Goal: Task Accomplishment & Management: Use online tool/utility

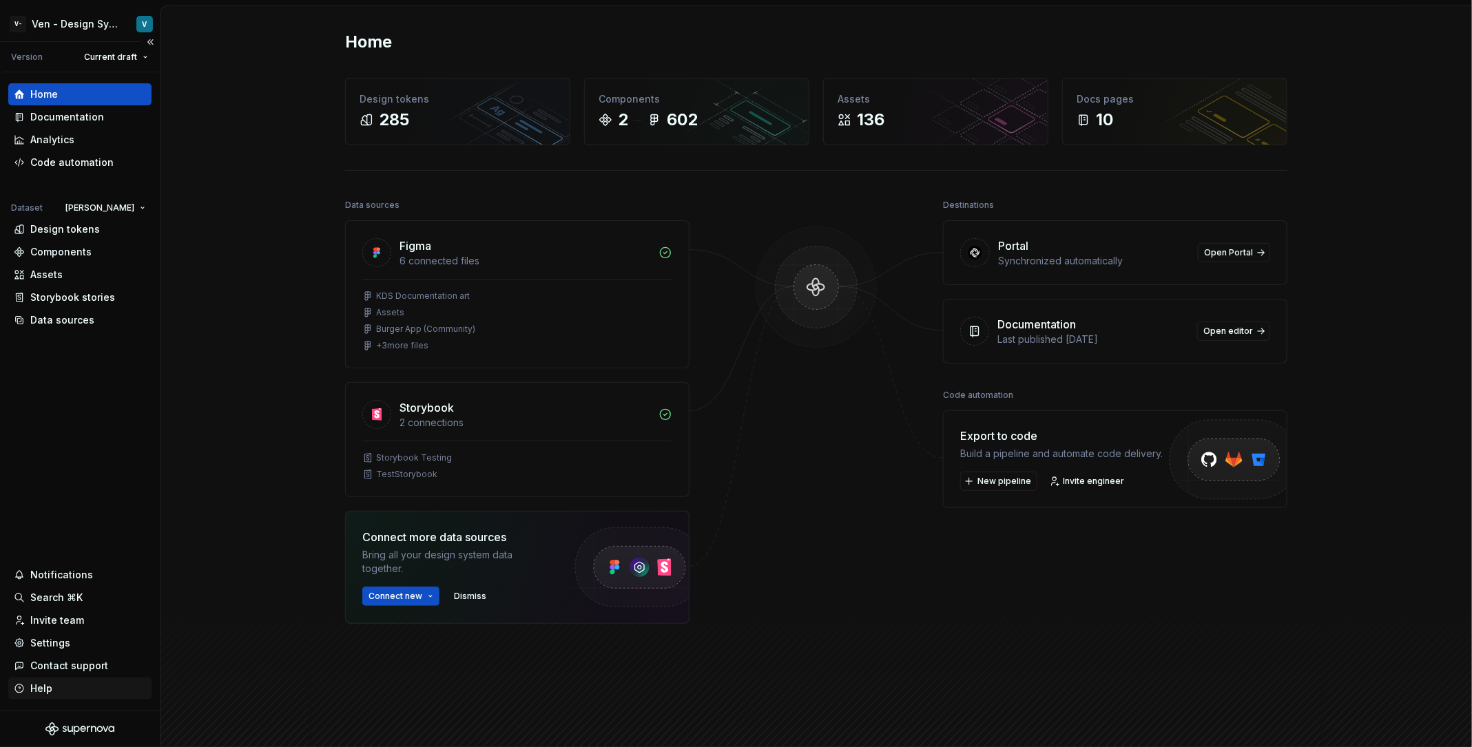
click at [86, 691] on div "Help" at bounding box center [80, 689] width 132 height 14
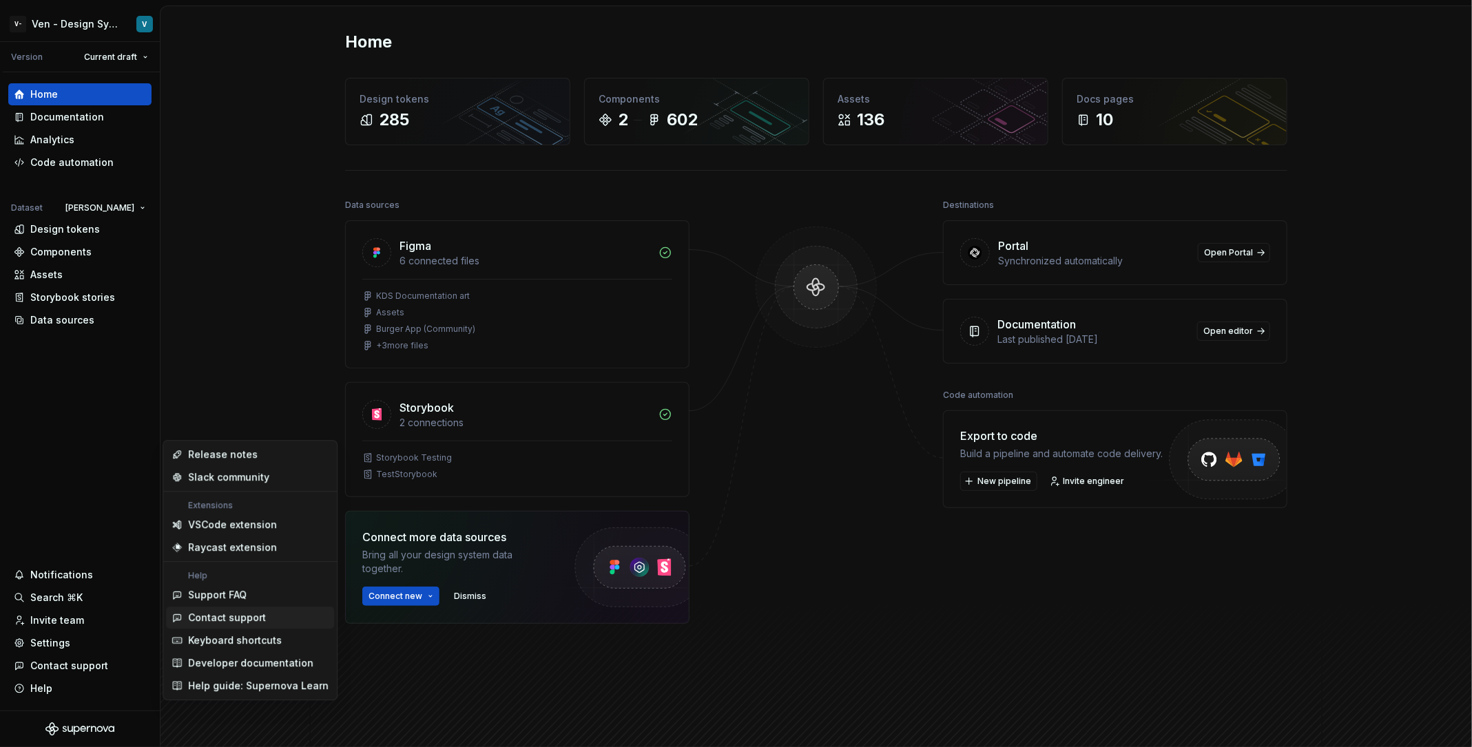
click at [291, 611] on div "Contact support" at bounding box center [258, 618] width 140 height 14
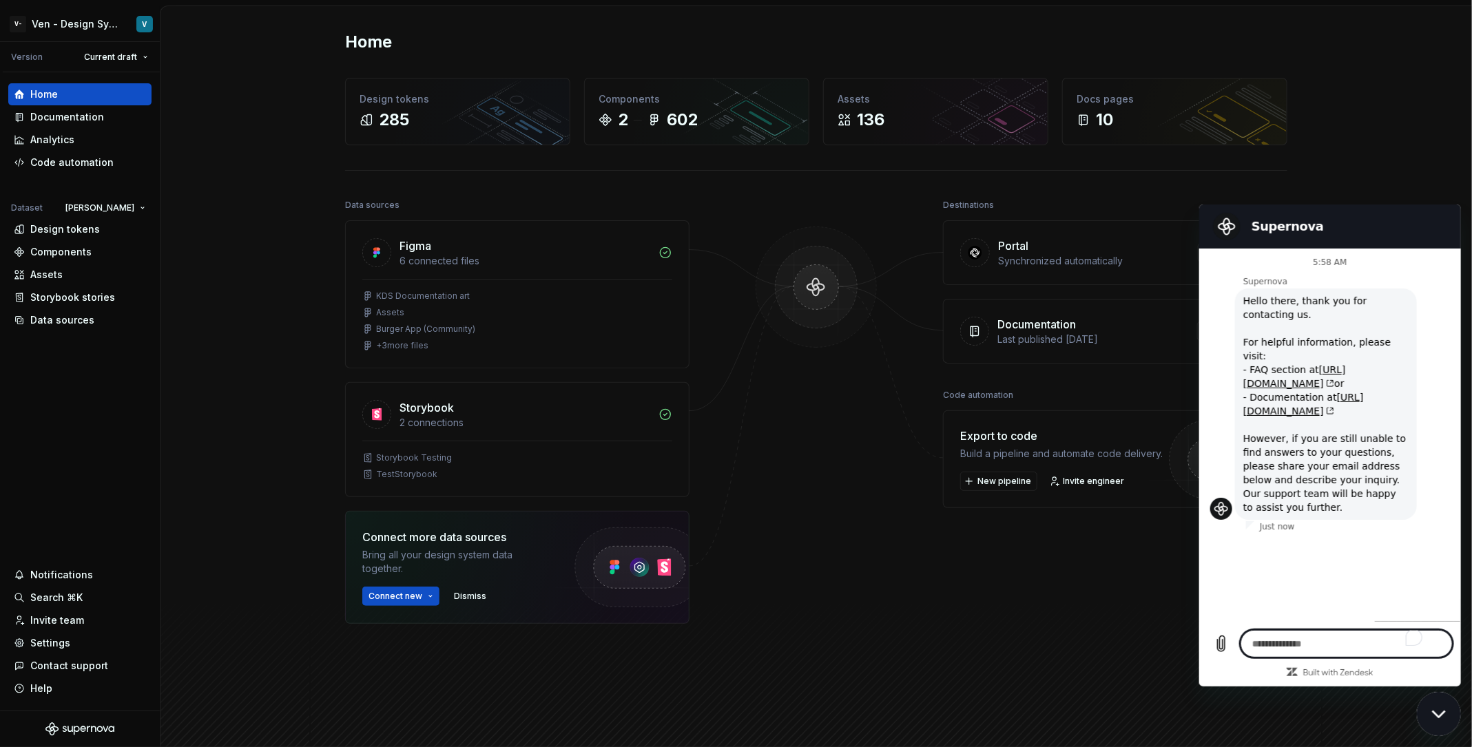
type textarea "*"
click at [1345, 633] on textarea "To enrich screen reader interactions, please activate Accessibility in Grammarl…" at bounding box center [1345, 643] width 212 height 28
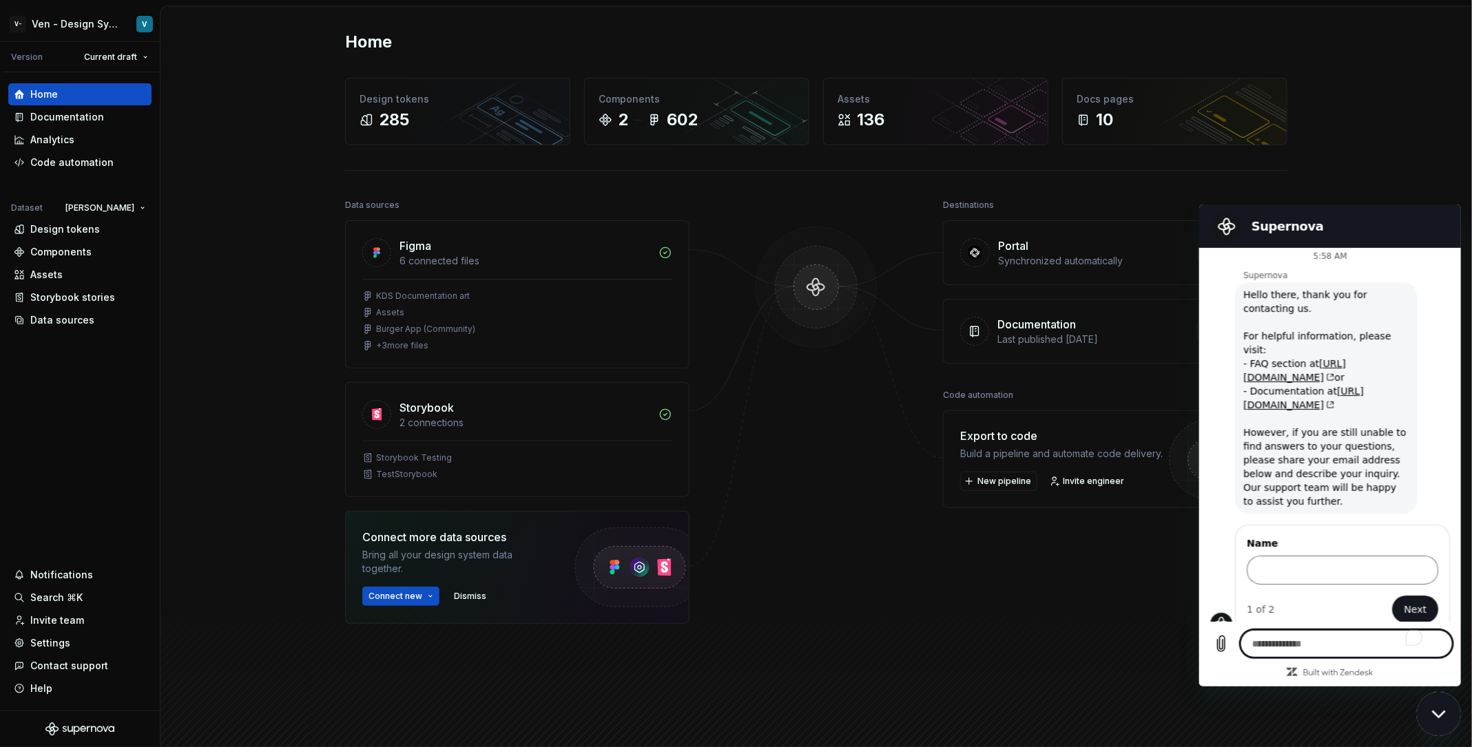
scroll to position [5, 0]
click at [1327, 558] on input "Name" at bounding box center [1341, 570] width 191 height 29
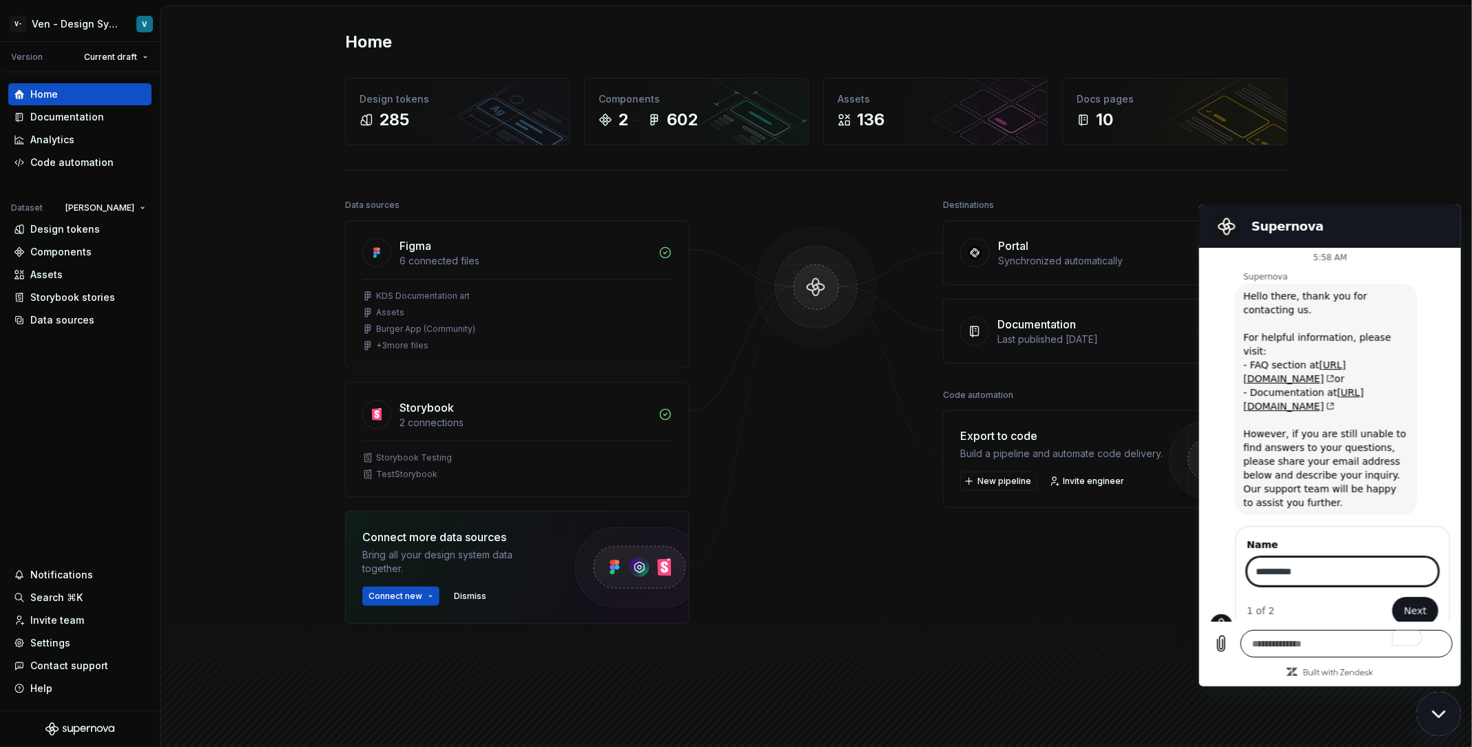
type input "**********"
click at [1248, 632] on textarea "To enrich screen reader interactions, please activate Accessibility in Grammarl…" at bounding box center [1345, 643] width 212 height 28
type textarea "*"
type textarea "**"
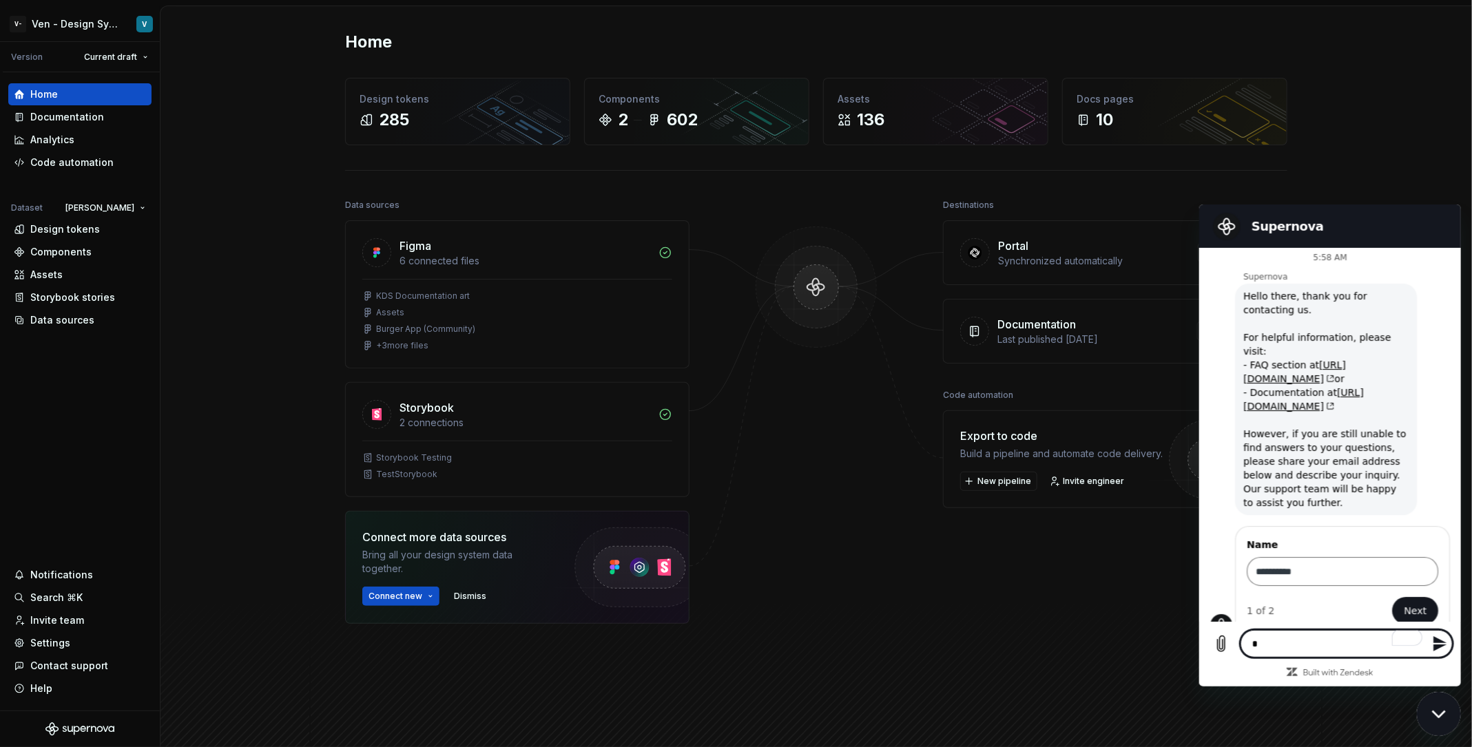
type textarea "*"
type textarea "***"
type textarea "*"
type textarea "****"
type textarea "*"
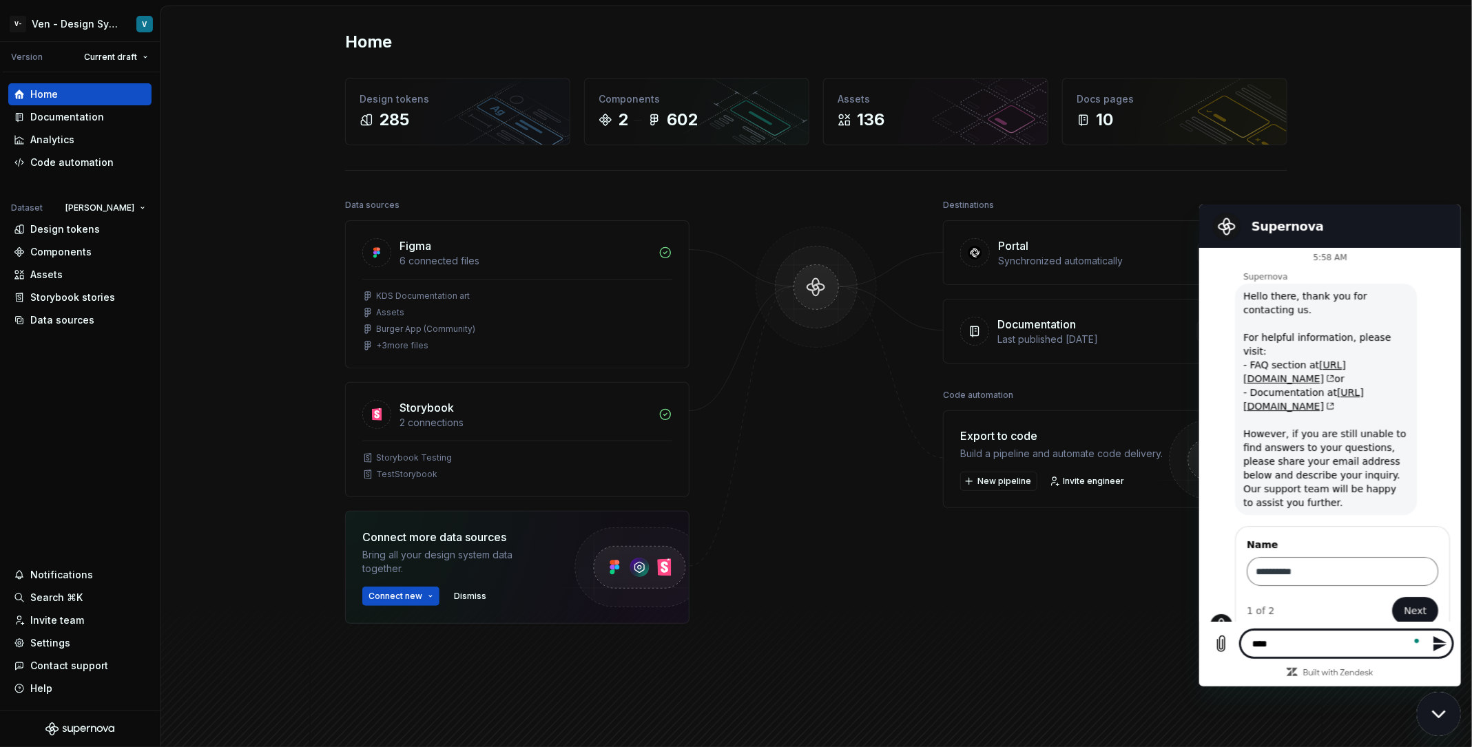
type textarea "*****"
type textarea "*"
type textarea "******"
type textarea "*"
type textarea "******"
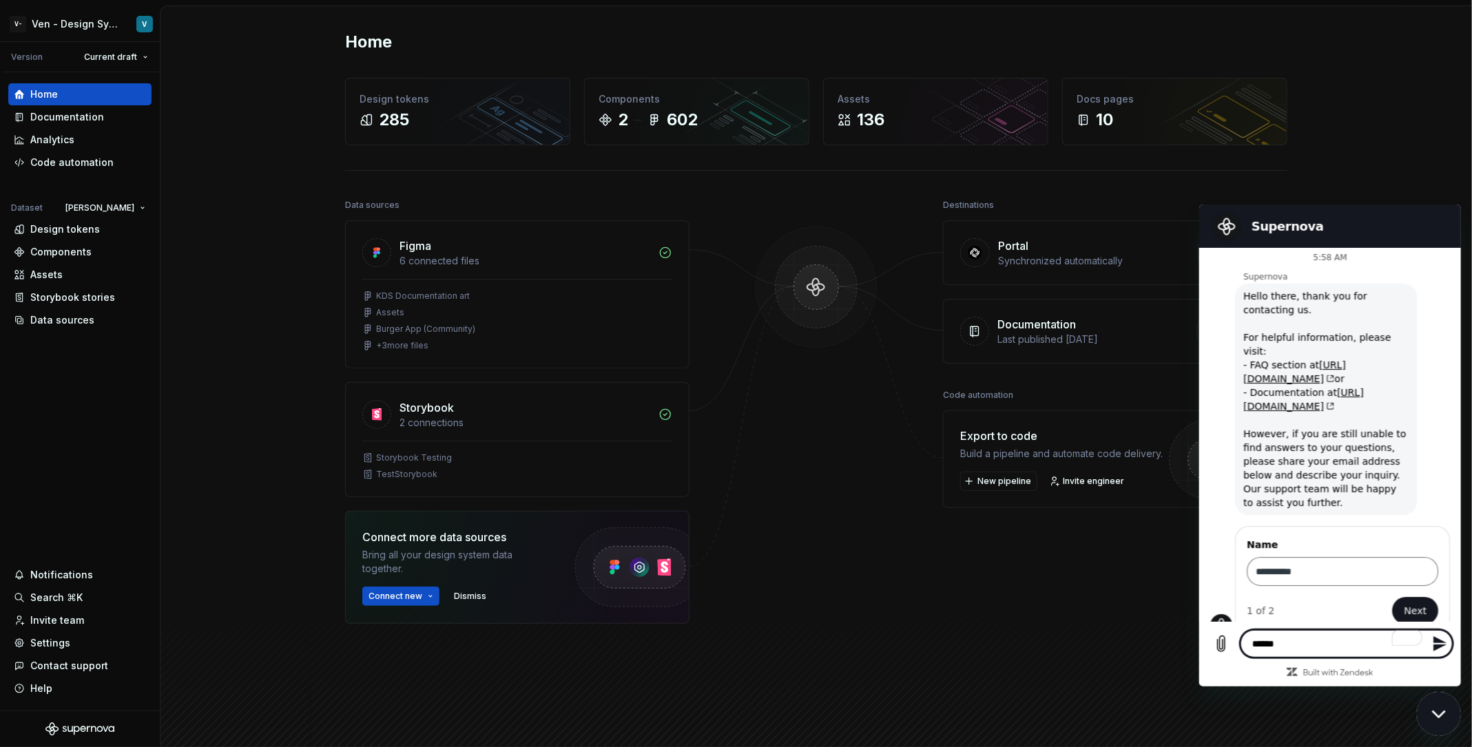
click at [1436, 645] on icon "Send message" at bounding box center [1438, 643] width 13 height 15
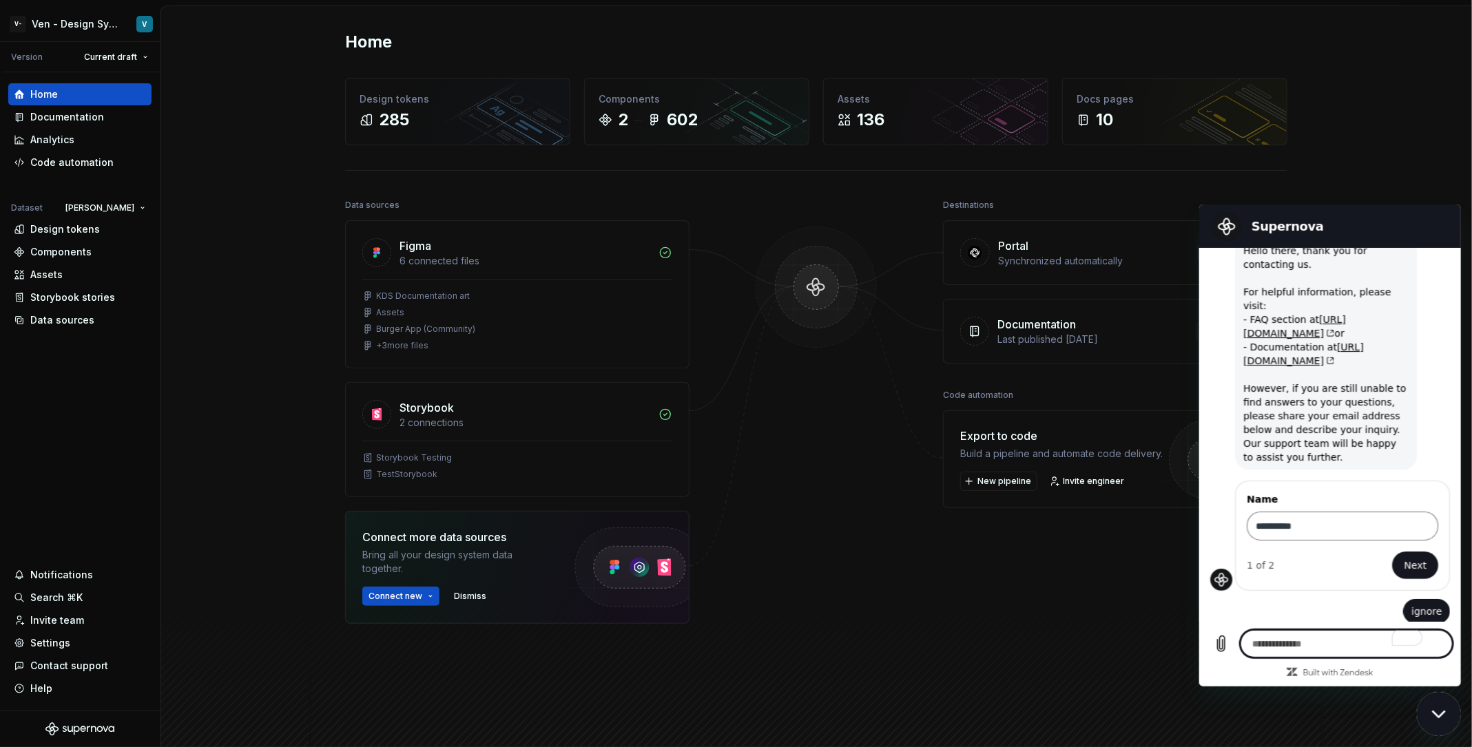
scroll to position [52, 0]
click at [1295, 220] on h2 "Supernova" at bounding box center [1348, 226] width 196 height 17
click at [1341, 163] on div "Home Design tokens 285 Components 2 602 Assets 136 Docs pages 10 Data sources F…" at bounding box center [815, 389] width 1311 height 767
type textarea "*"
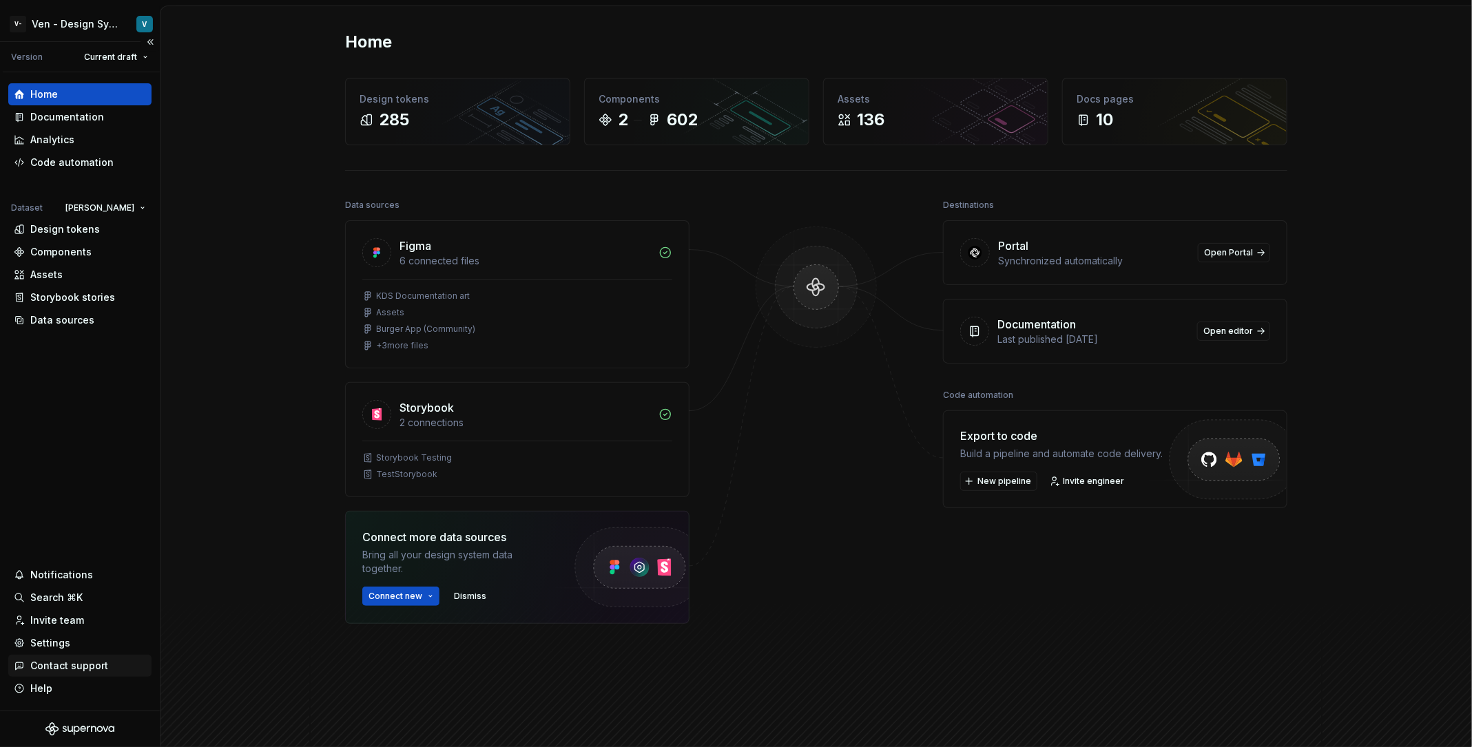
click at [83, 666] on div "Contact support" at bounding box center [69, 666] width 78 height 14
click at [68, 163] on div "Code automation" at bounding box center [71, 163] width 83 height 14
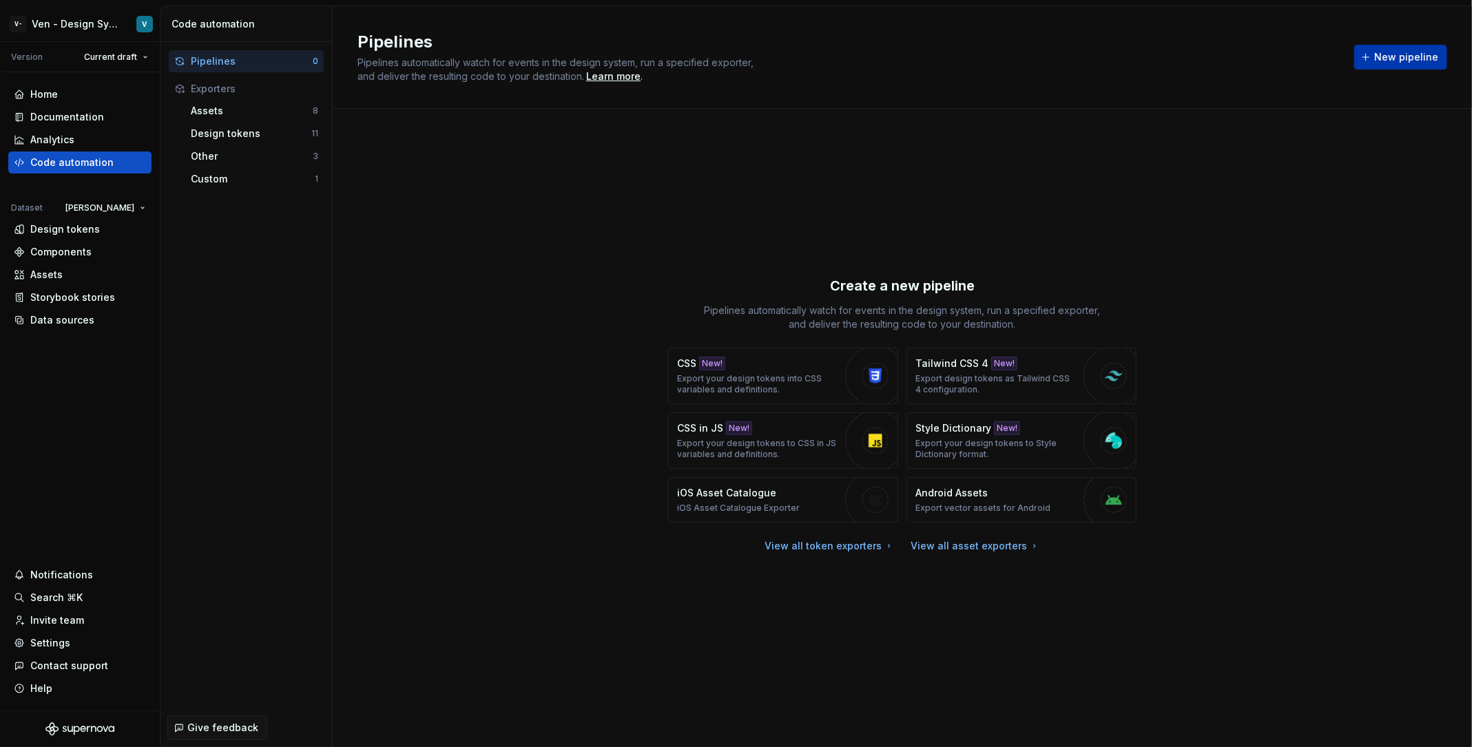
click at [1400, 65] on button "New pipeline" at bounding box center [1400, 57] width 93 height 25
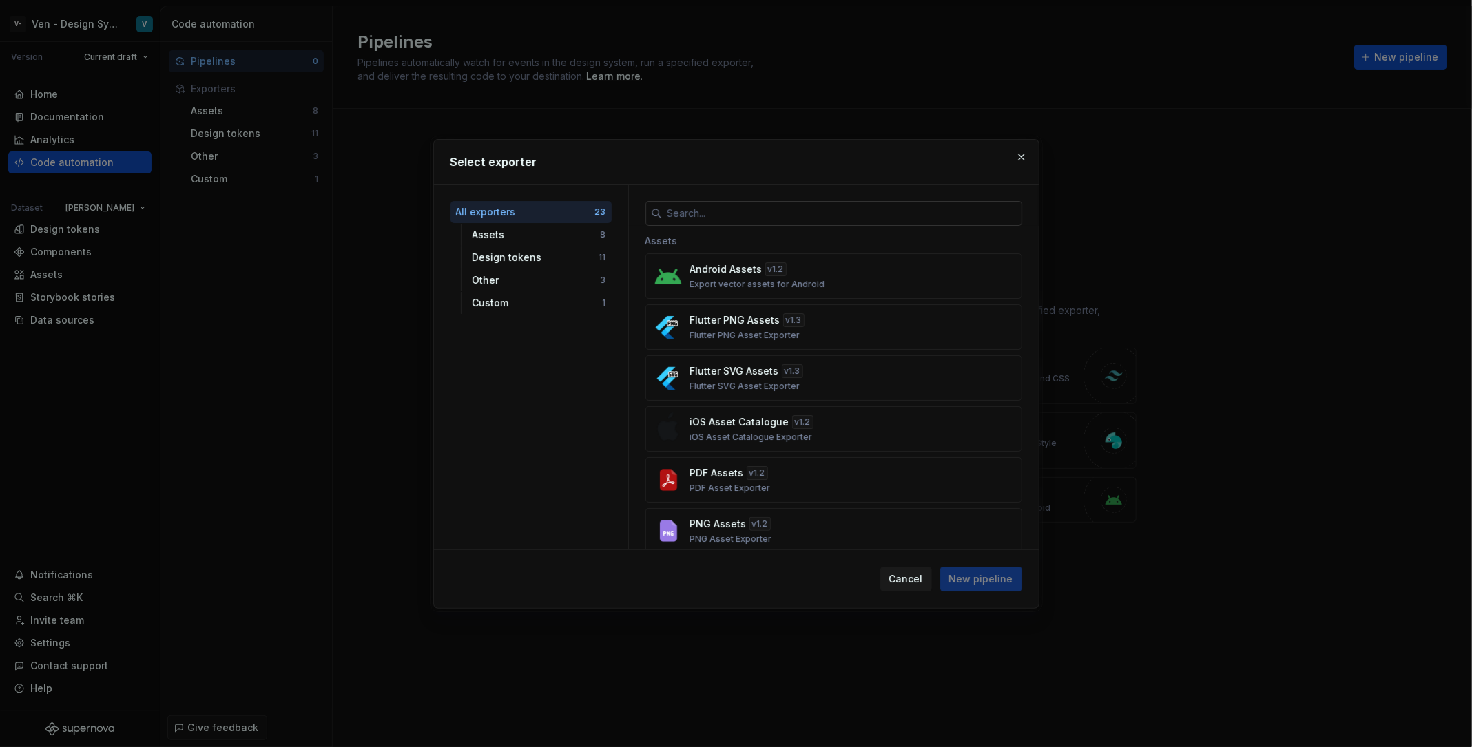
click at [779, 217] on input "text" at bounding box center [842, 213] width 360 height 25
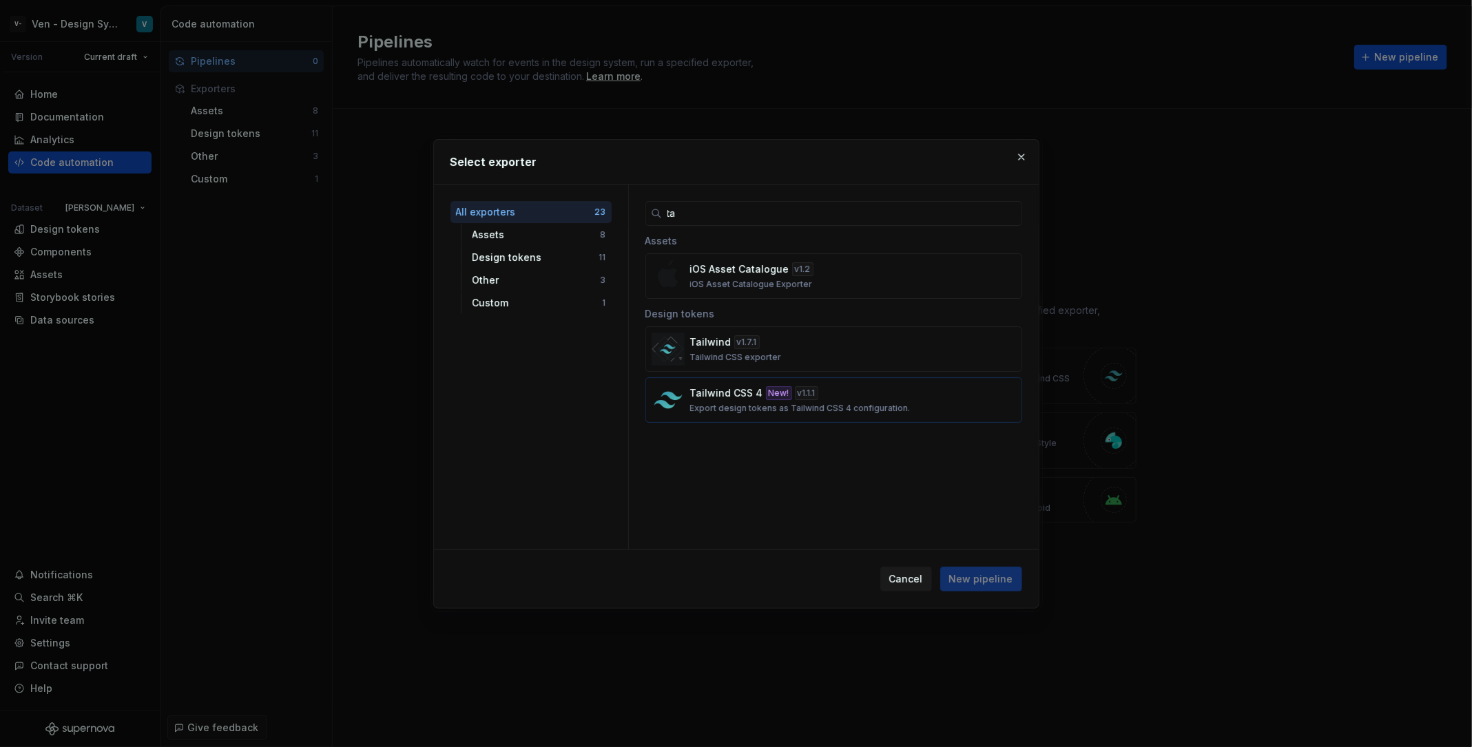
type input "ta"
click at [884, 406] on p "Export design tokens as Tailwind CSS 4 configuration." at bounding box center [800, 408] width 220 height 11
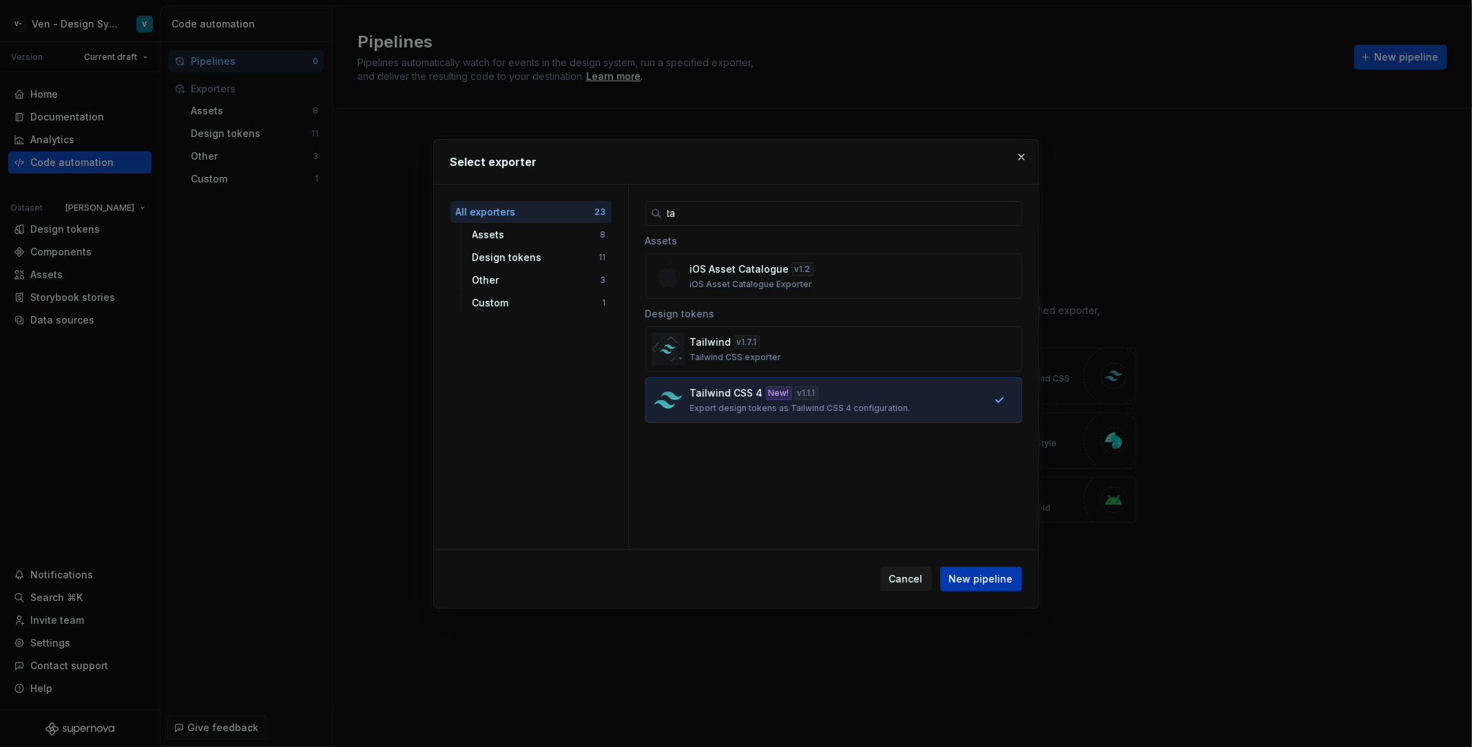
click at [995, 573] on span "New pipeline" at bounding box center [981, 579] width 64 height 14
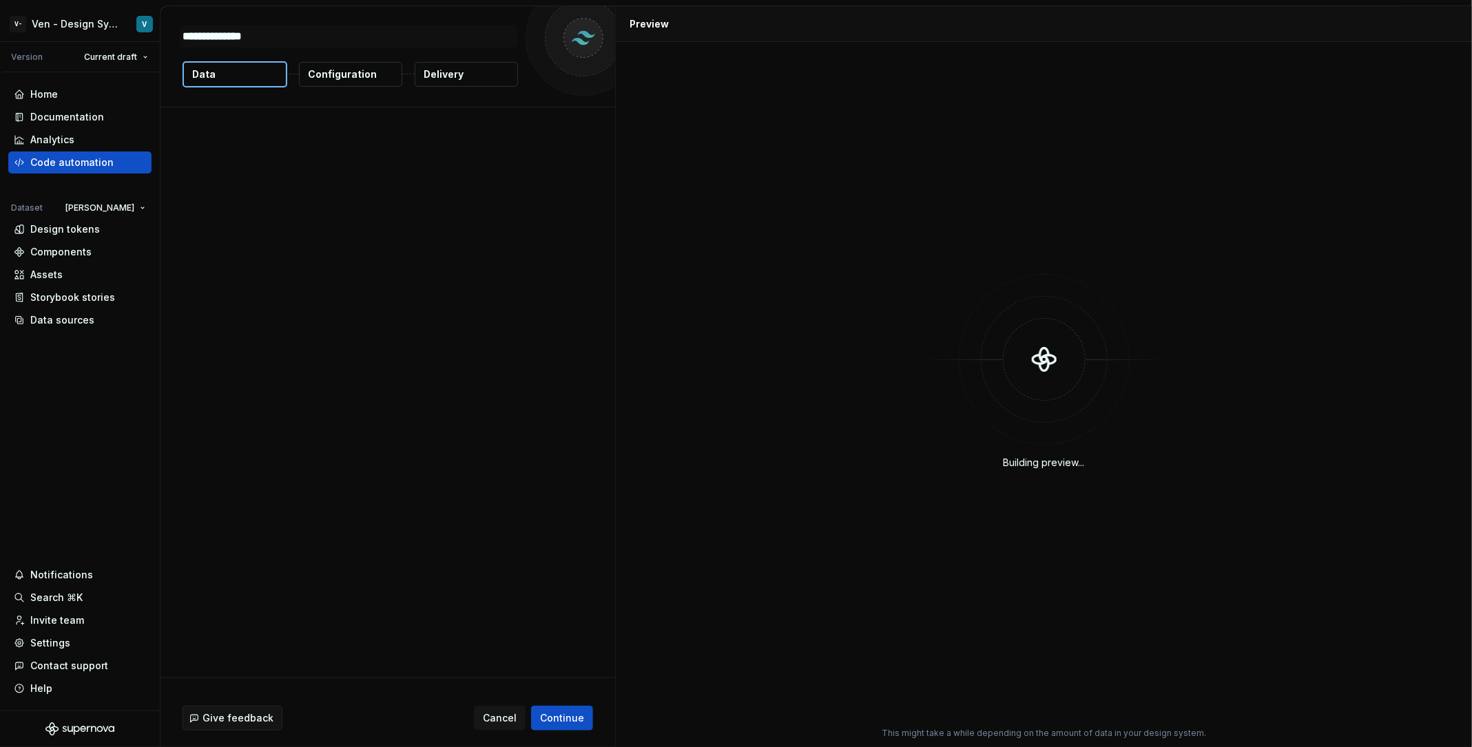
type textarea "*"
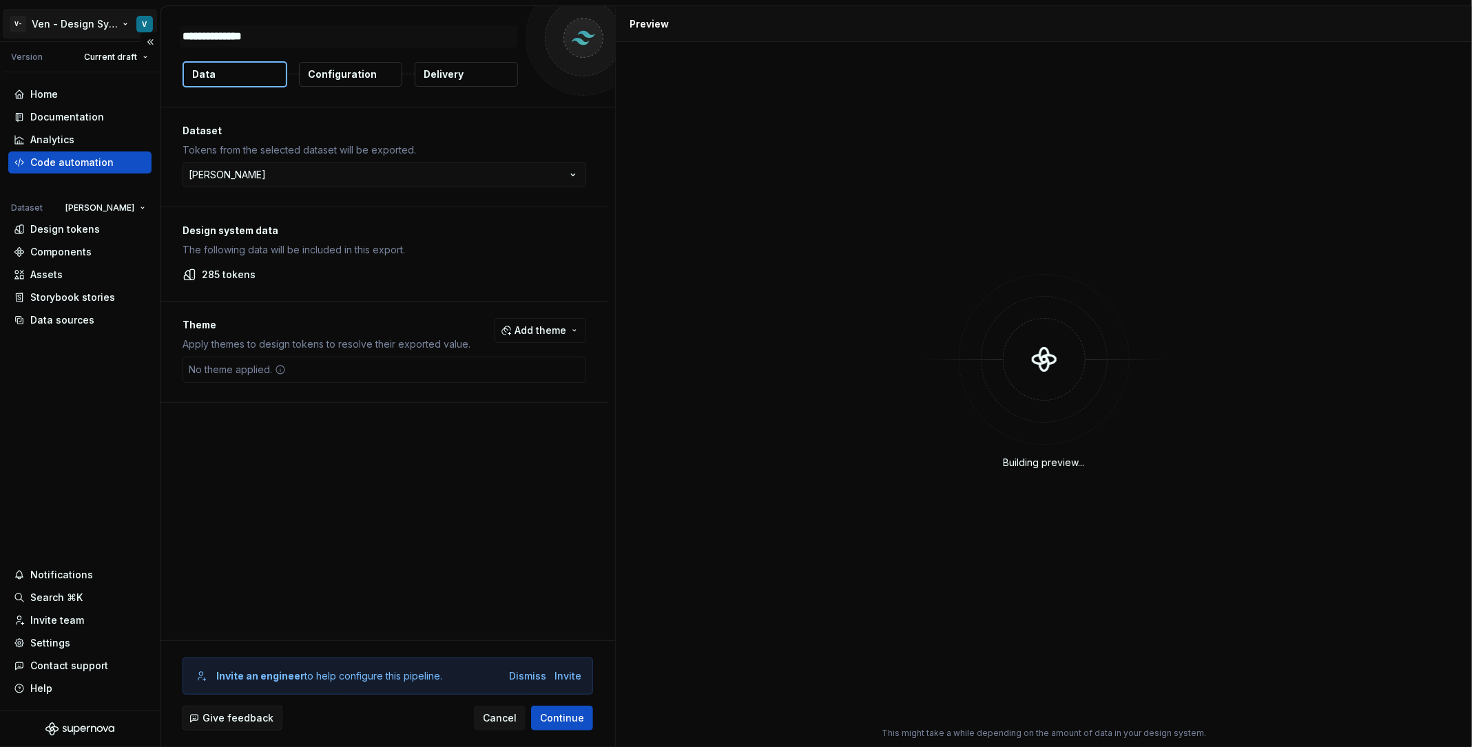
click at [48, 10] on html "**********" at bounding box center [736, 373] width 1472 height 747
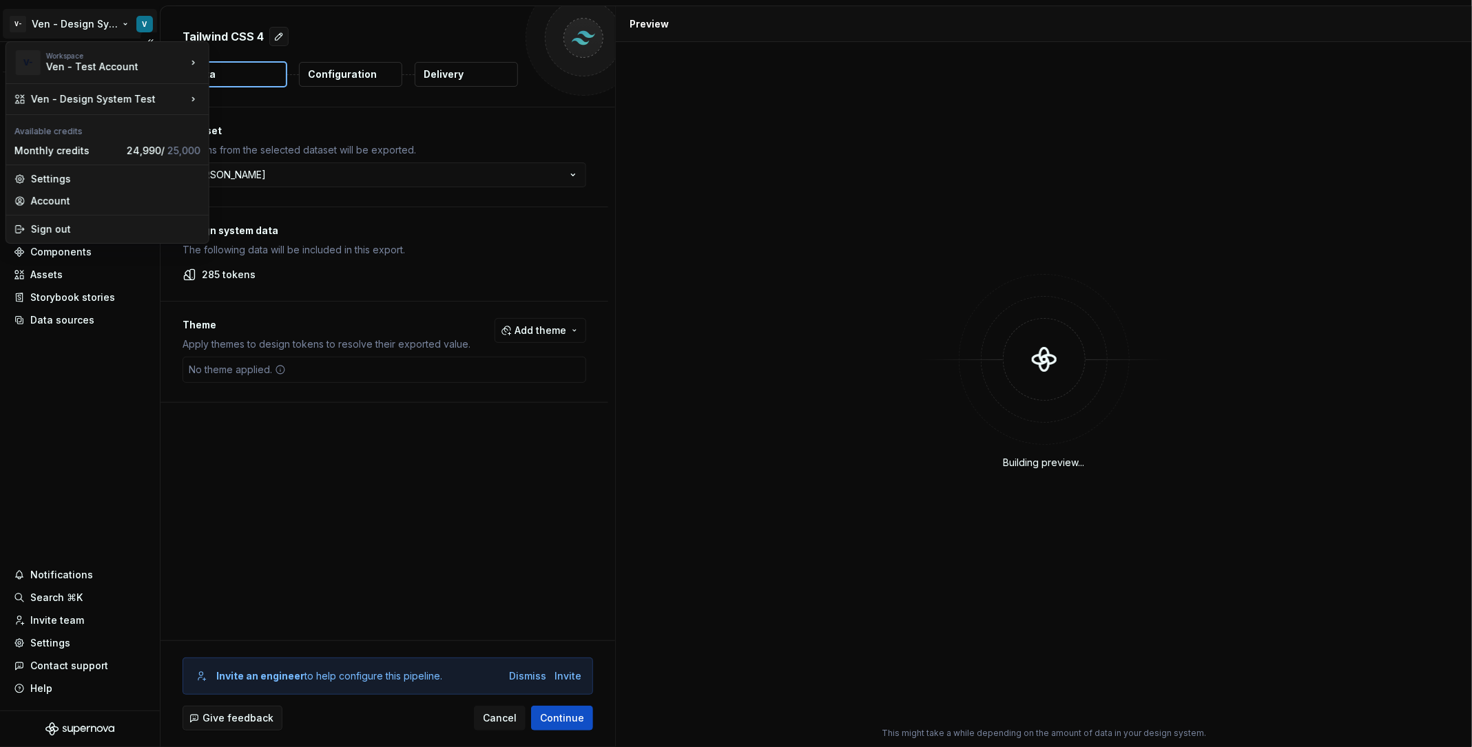
click at [48, 10] on html "V- Ven - Design System Test V Version Current draft Home Documentation Analytic…" at bounding box center [736, 373] width 1472 height 747
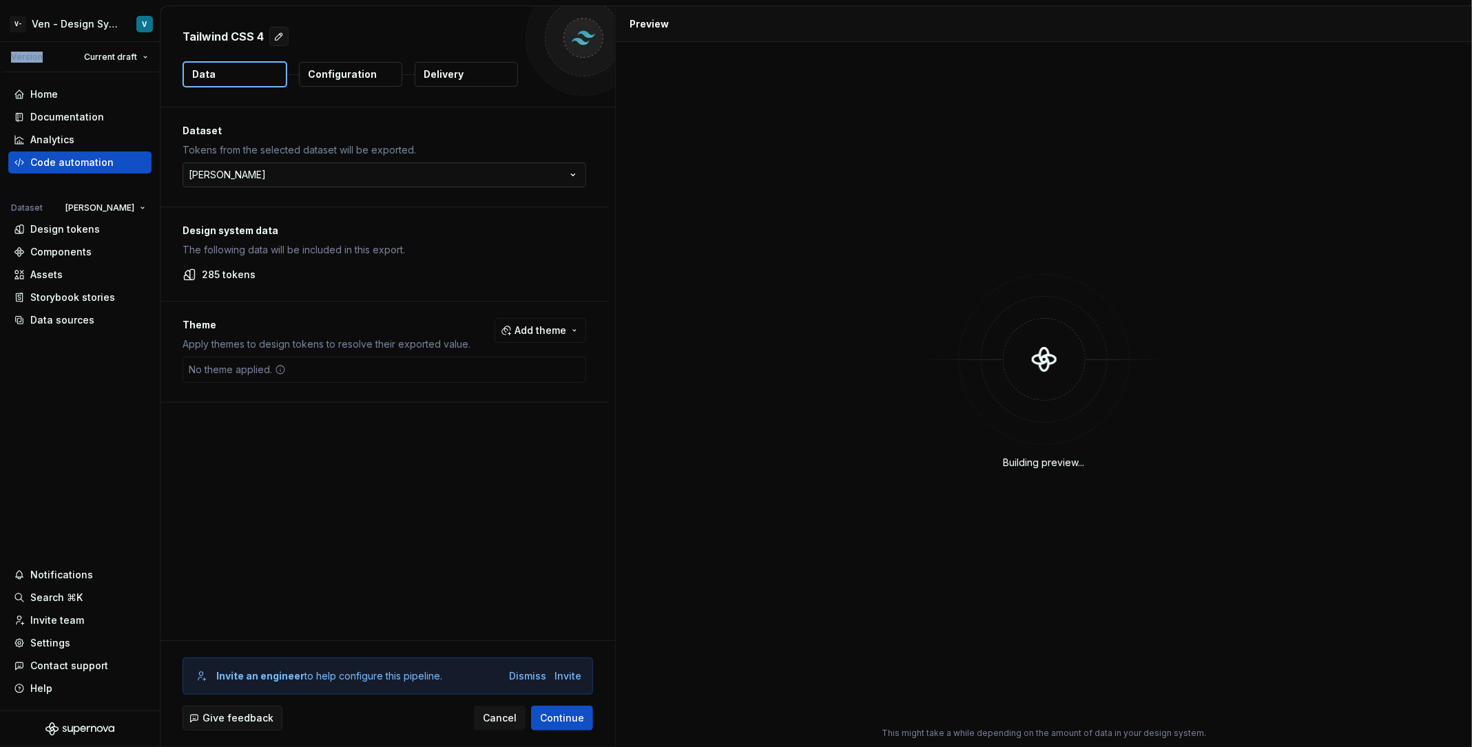
click at [263, 169] on html "V- Ven - Design System Test V Version Current draft Home Documentation Analytic…" at bounding box center [736, 373] width 1472 height 747
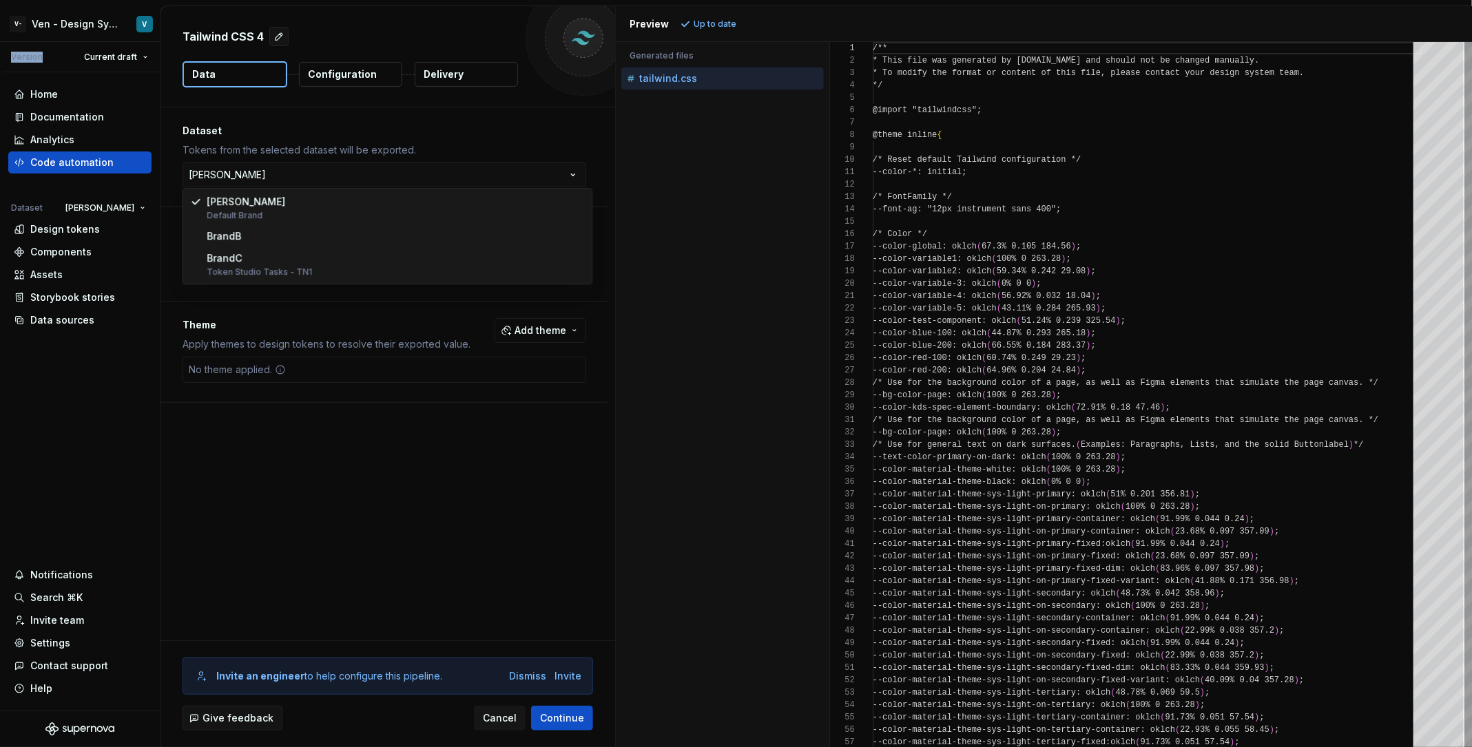
click at [26, 24] on html "V- Ven - Design System Test V Version Current draft Home Documentation Analytic…" at bounding box center [736, 373] width 1472 height 747
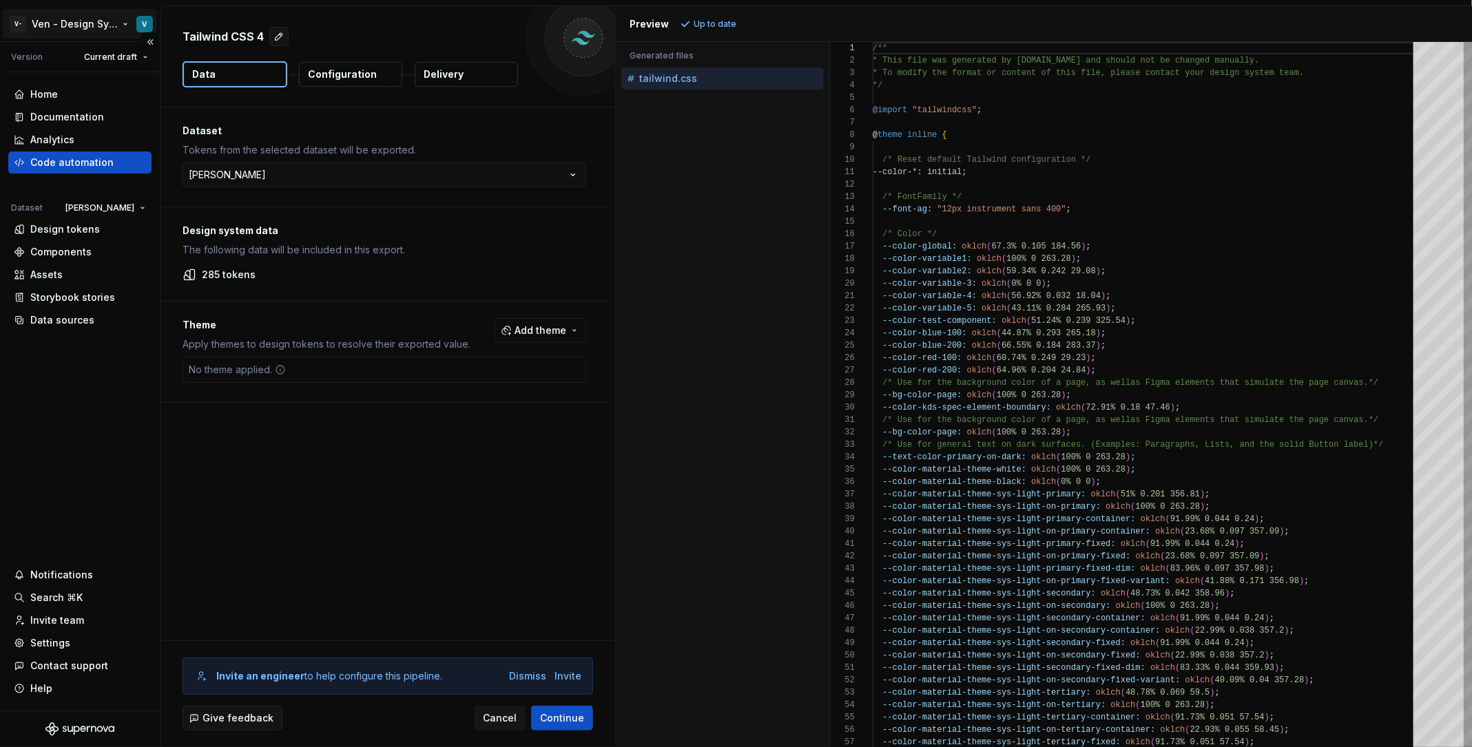
click at [96, 25] on html "V- Ven - Design System Test V Version Current draft Home Documentation Analytic…" at bounding box center [736, 373] width 1472 height 747
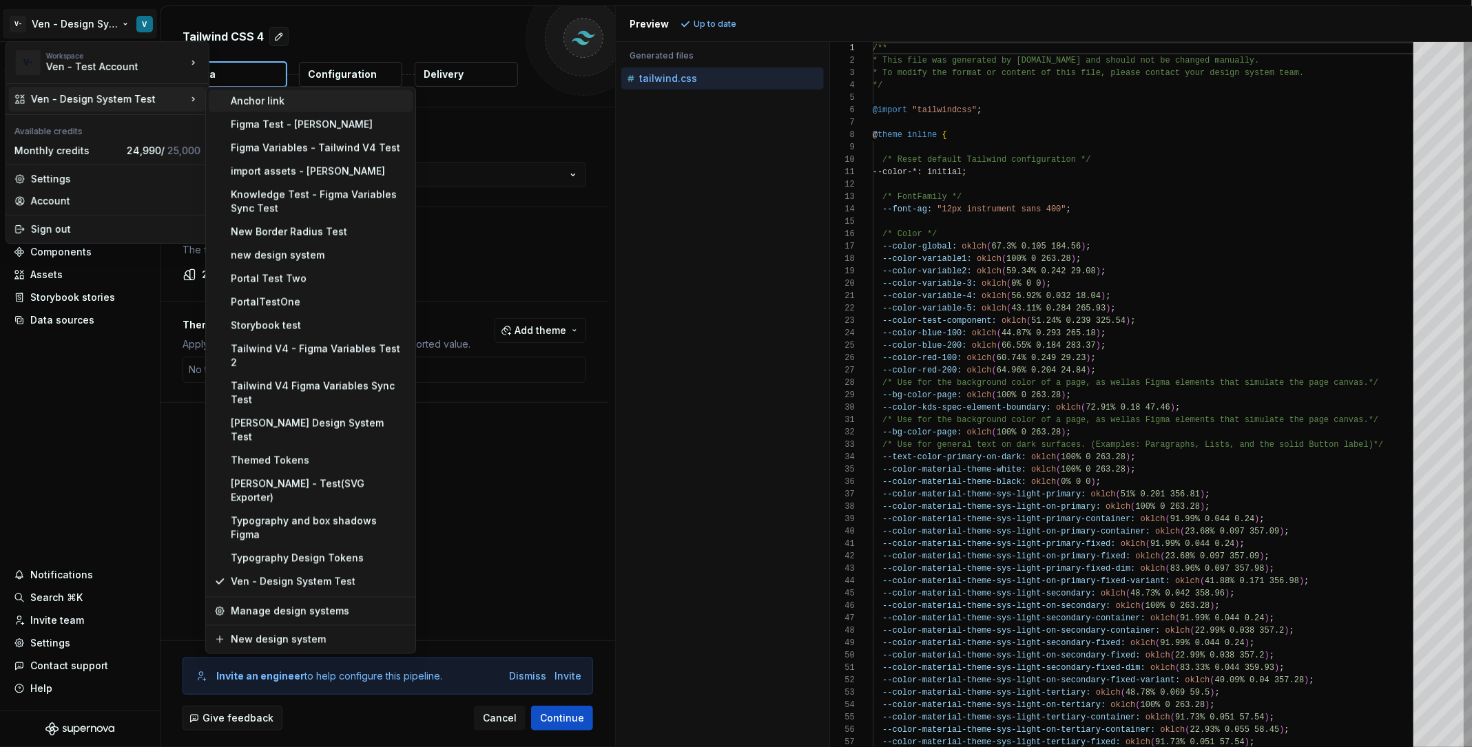
click at [250, 105] on div "Anchor link" at bounding box center [319, 101] width 176 height 14
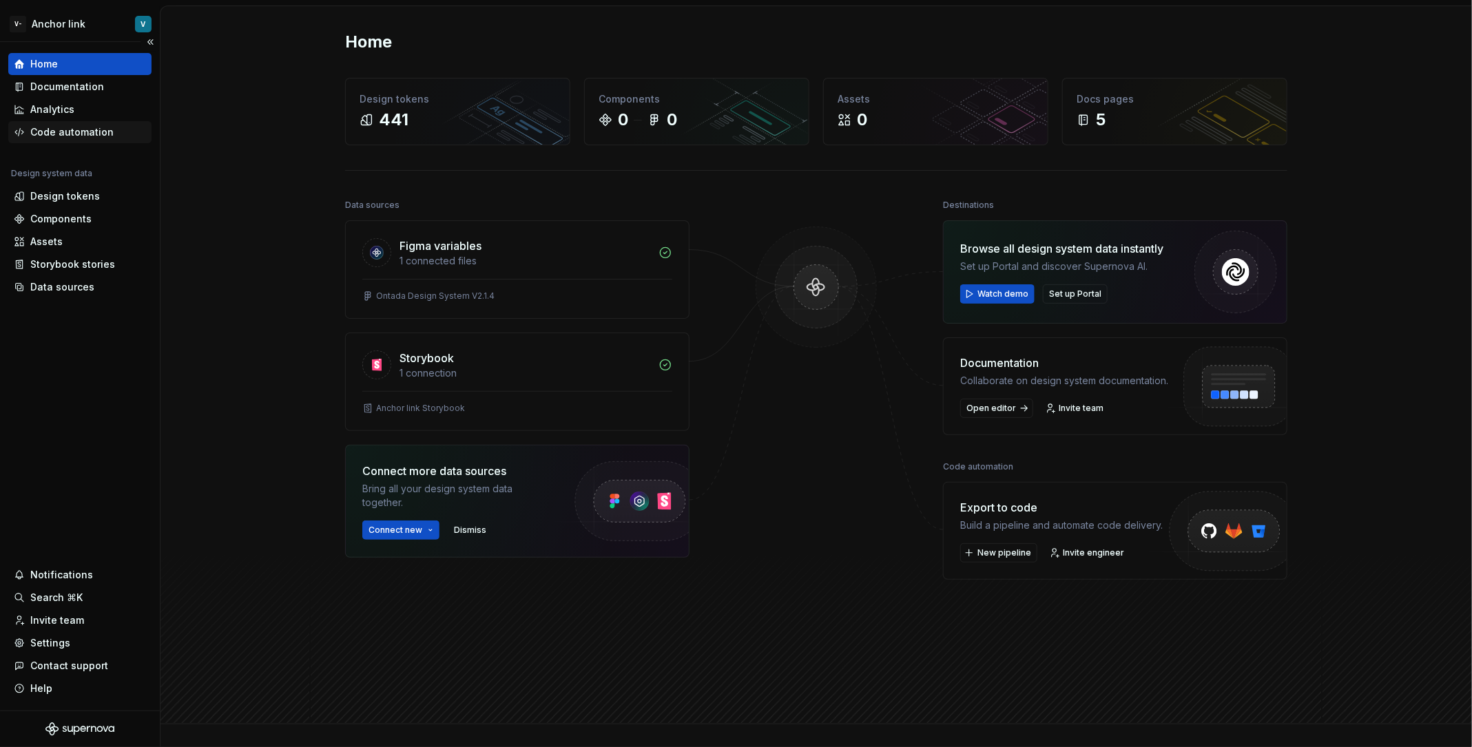
click at [83, 135] on div "Code automation" at bounding box center [71, 132] width 83 height 14
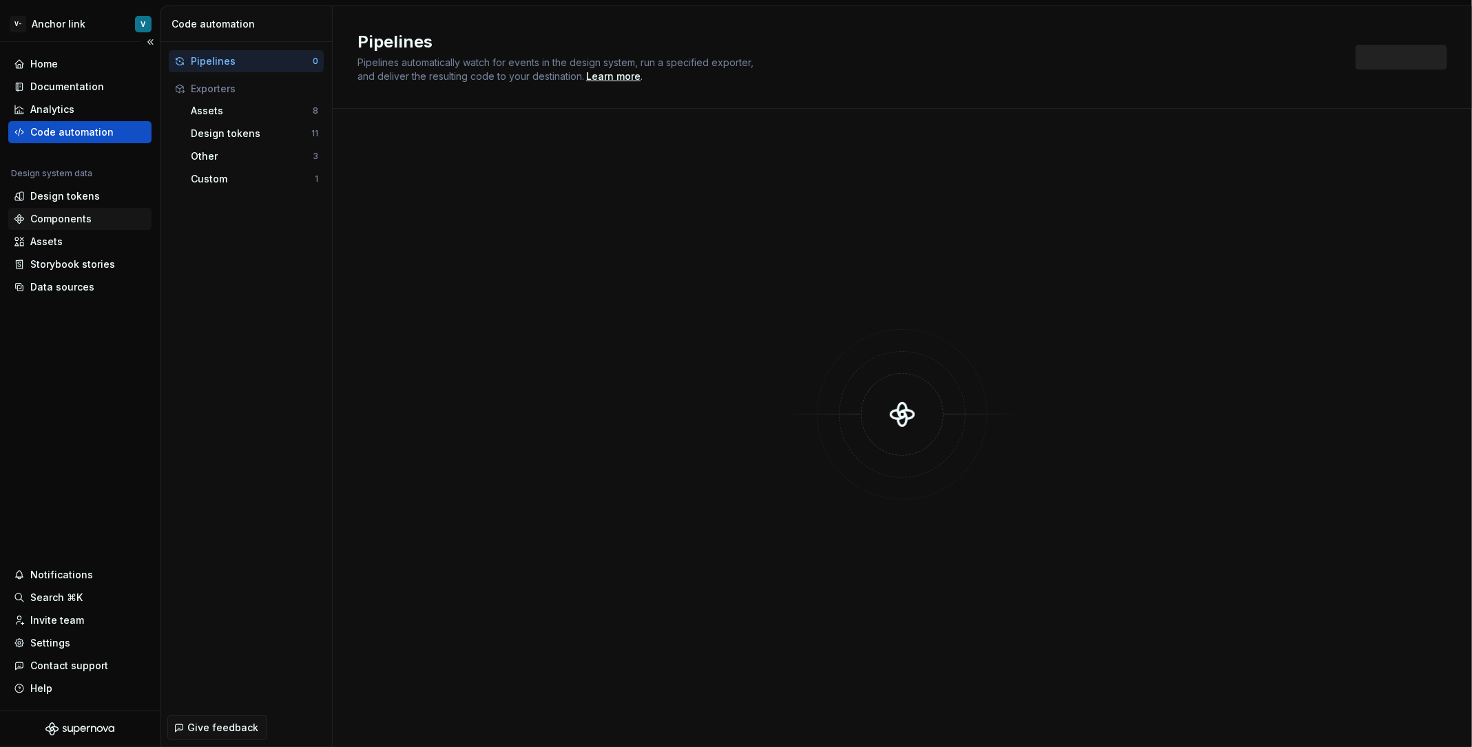
click at [90, 208] on div "Components" at bounding box center [79, 219] width 143 height 22
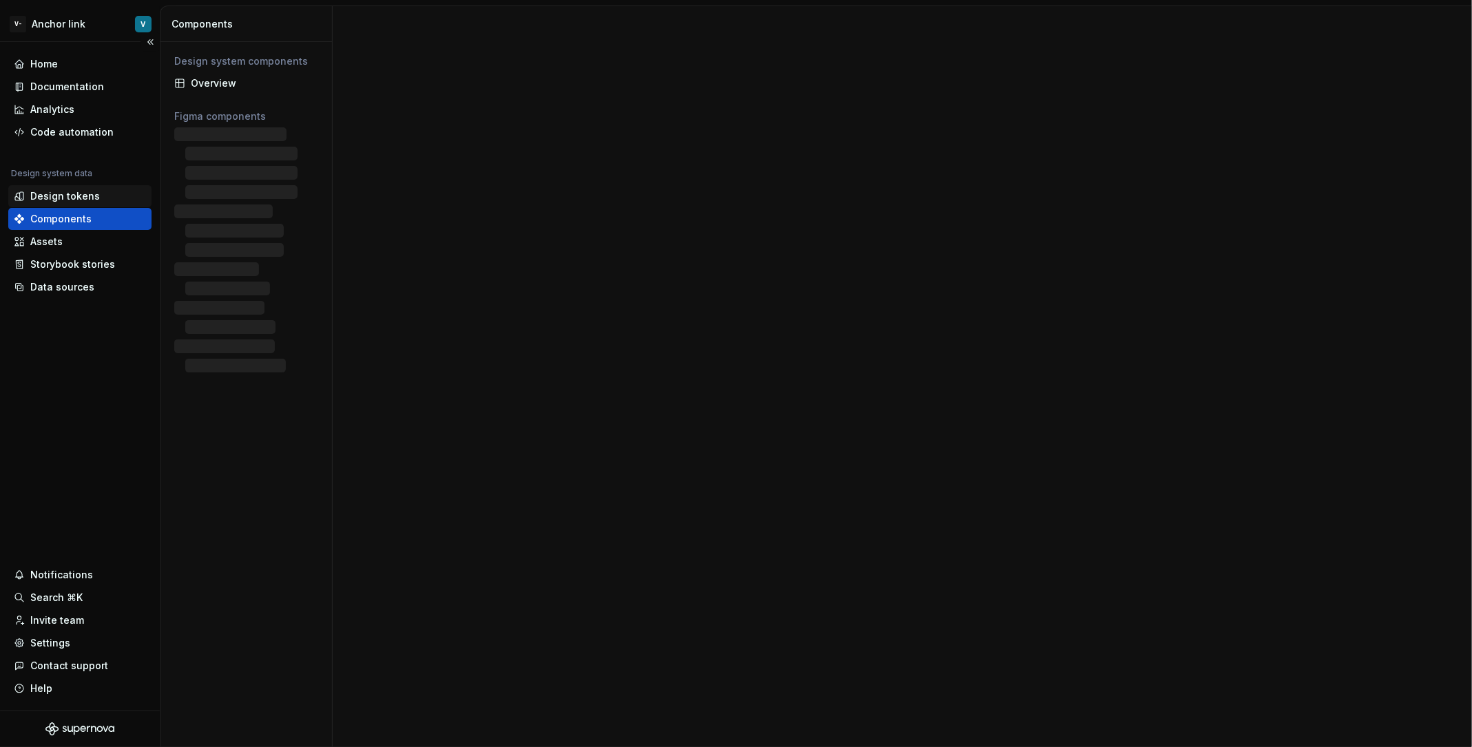
click at [105, 192] on div "Design tokens" at bounding box center [80, 196] width 132 height 14
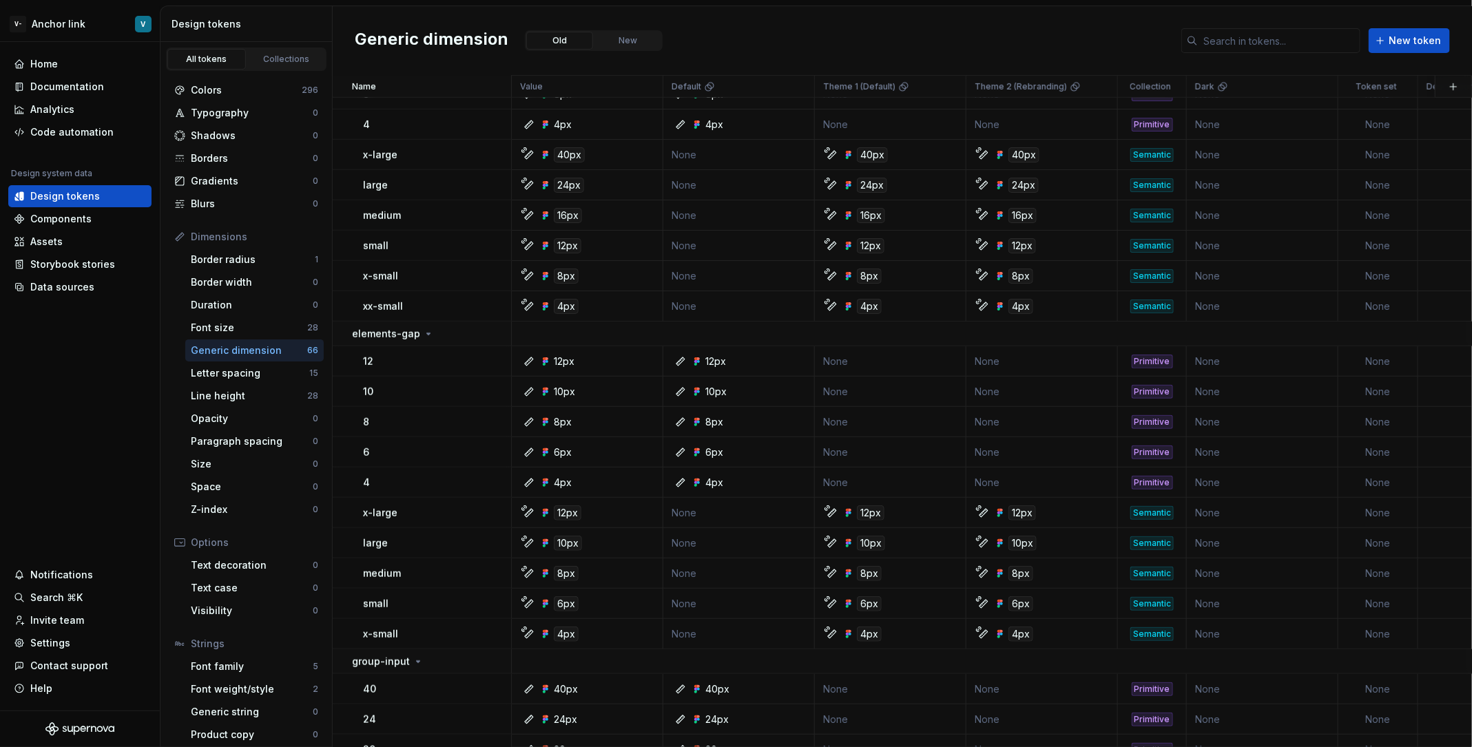
scroll to position [602, 0]
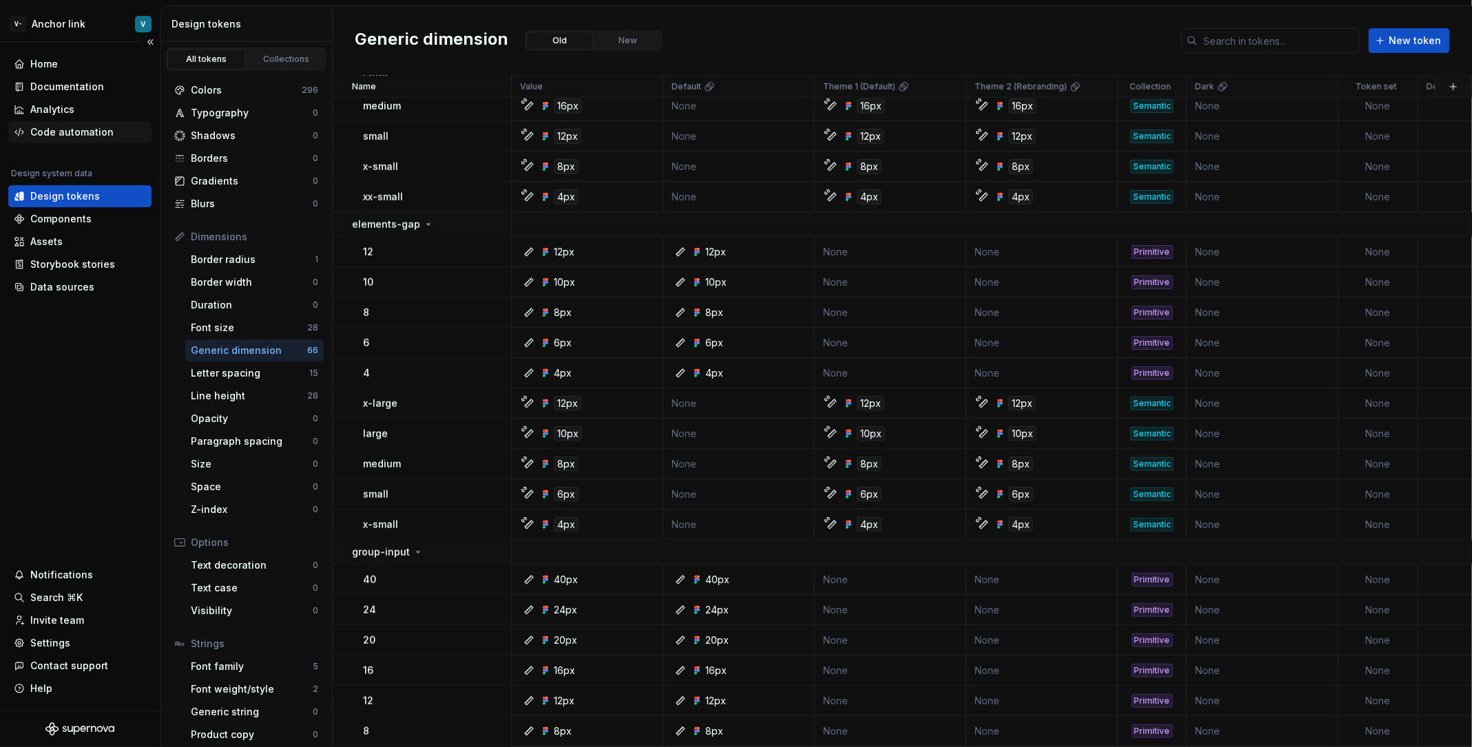
click at [81, 138] on div "Code automation" at bounding box center [71, 132] width 83 height 14
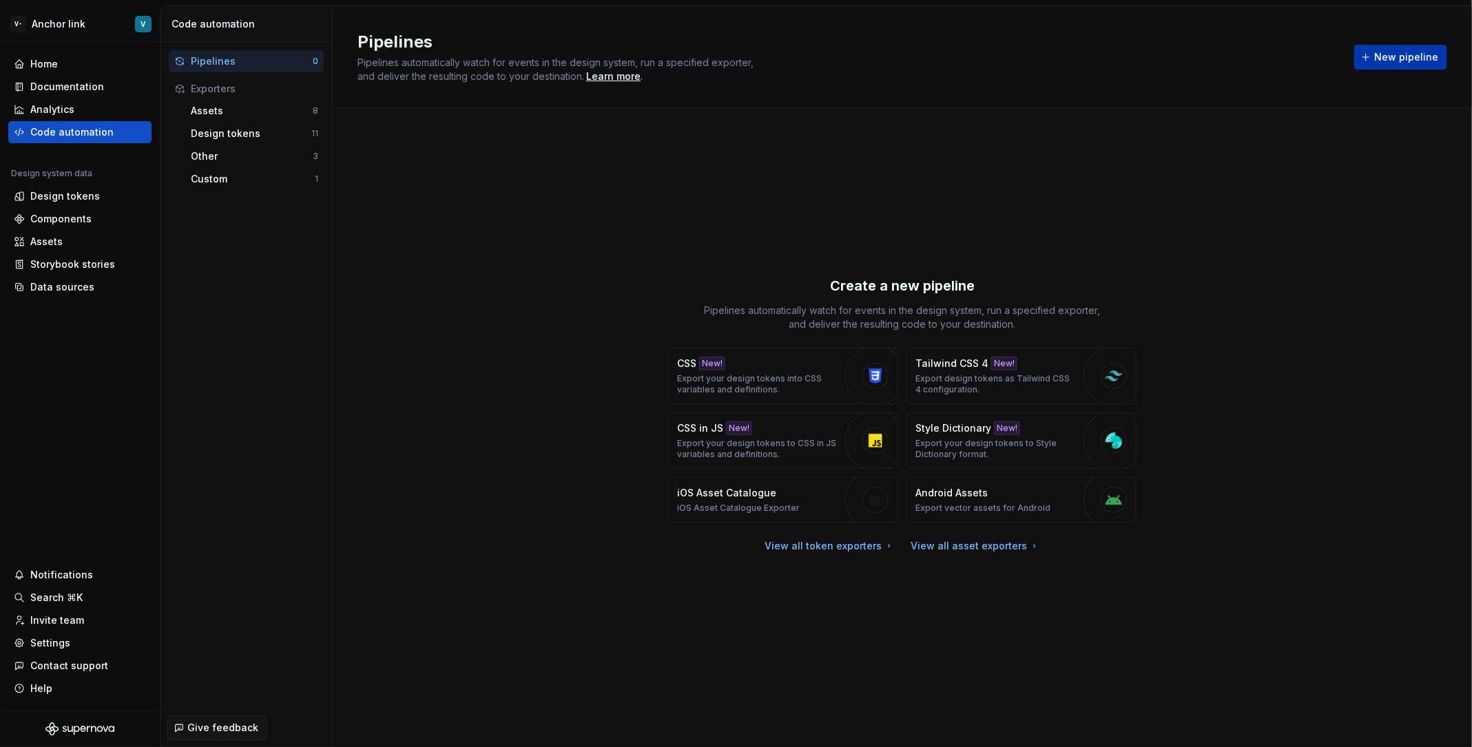
click at [1396, 56] on span "New pipeline" at bounding box center [1406, 57] width 64 height 14
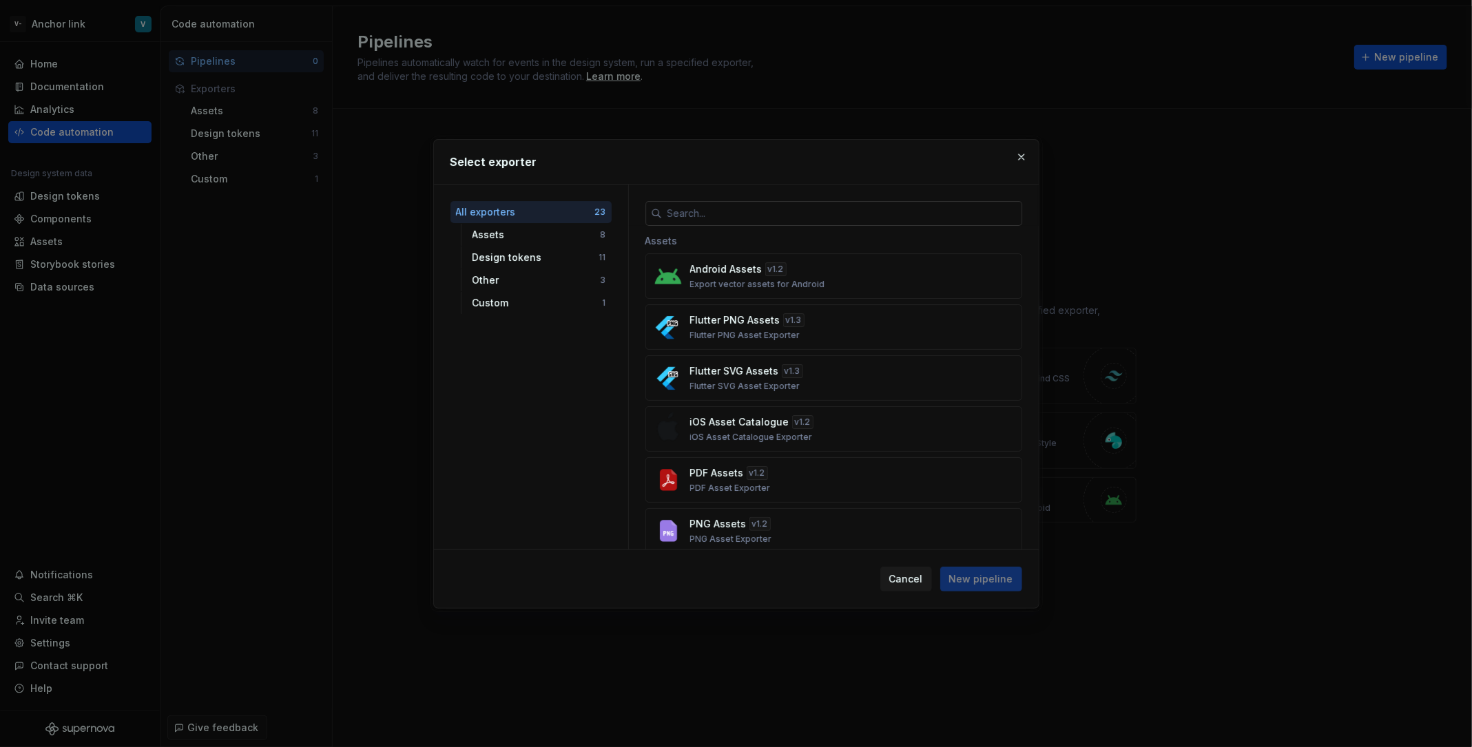
click at [867, 211] on input "text" at bounding box center [842, 213] width 360 height 25
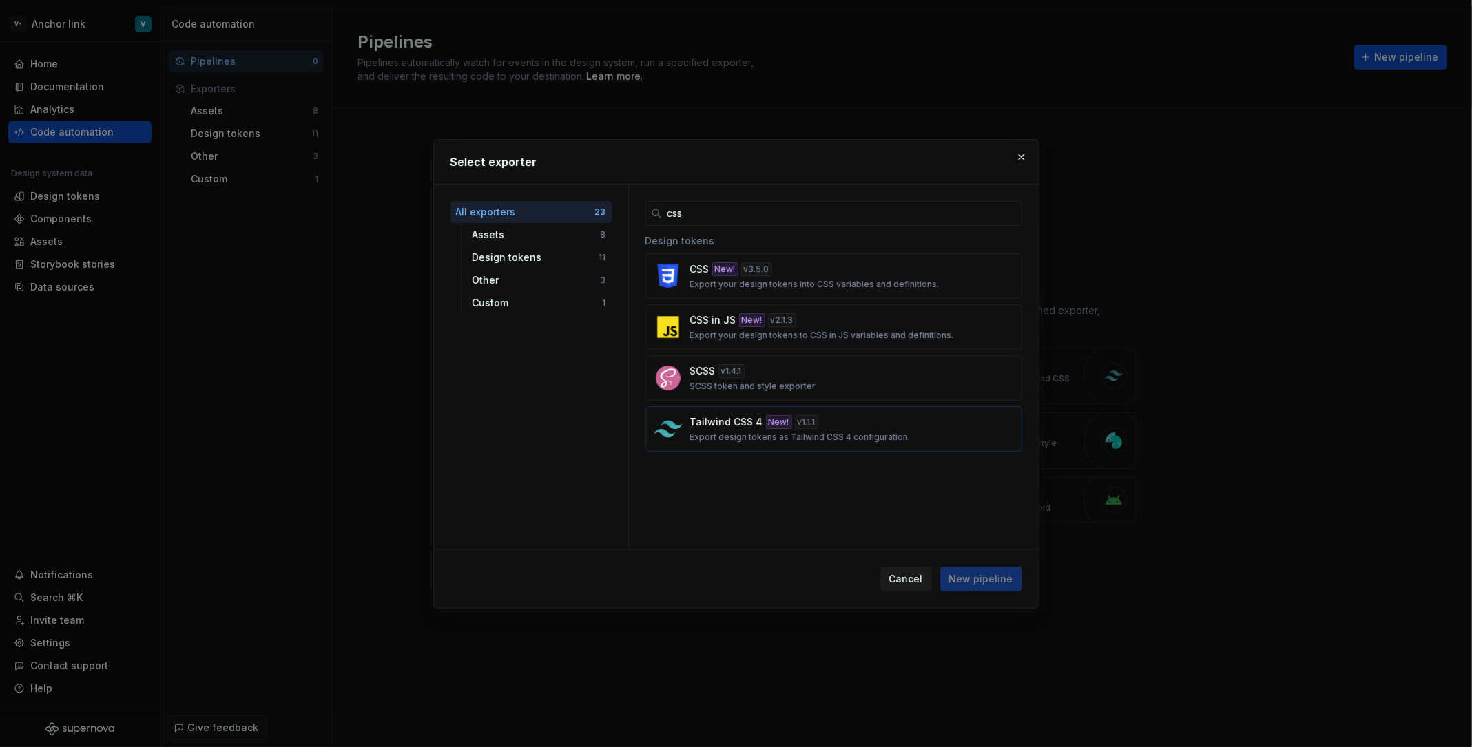
type input "css"
click at [808, 438] on p "Export design tokens as Tailwind CSS 4 configuration." at bounding box center [800, 437] width 220 height 11
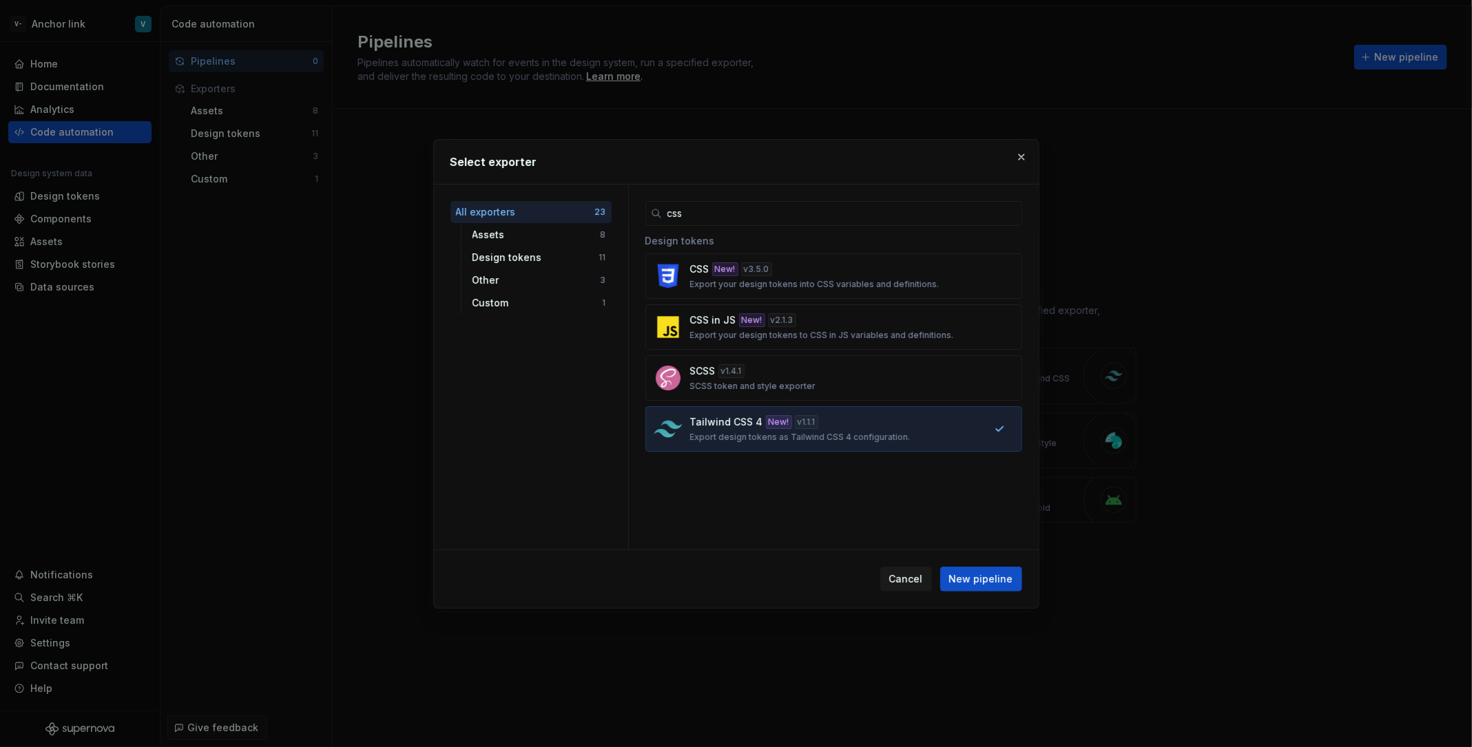
click at [1008, 594] on div "Cancel New pipeline" at bounding box center [736, 579] width 605 height 58
click at [1003, 586] on button "New pipeline" at bounding box center [981, 579] width 82 height 25
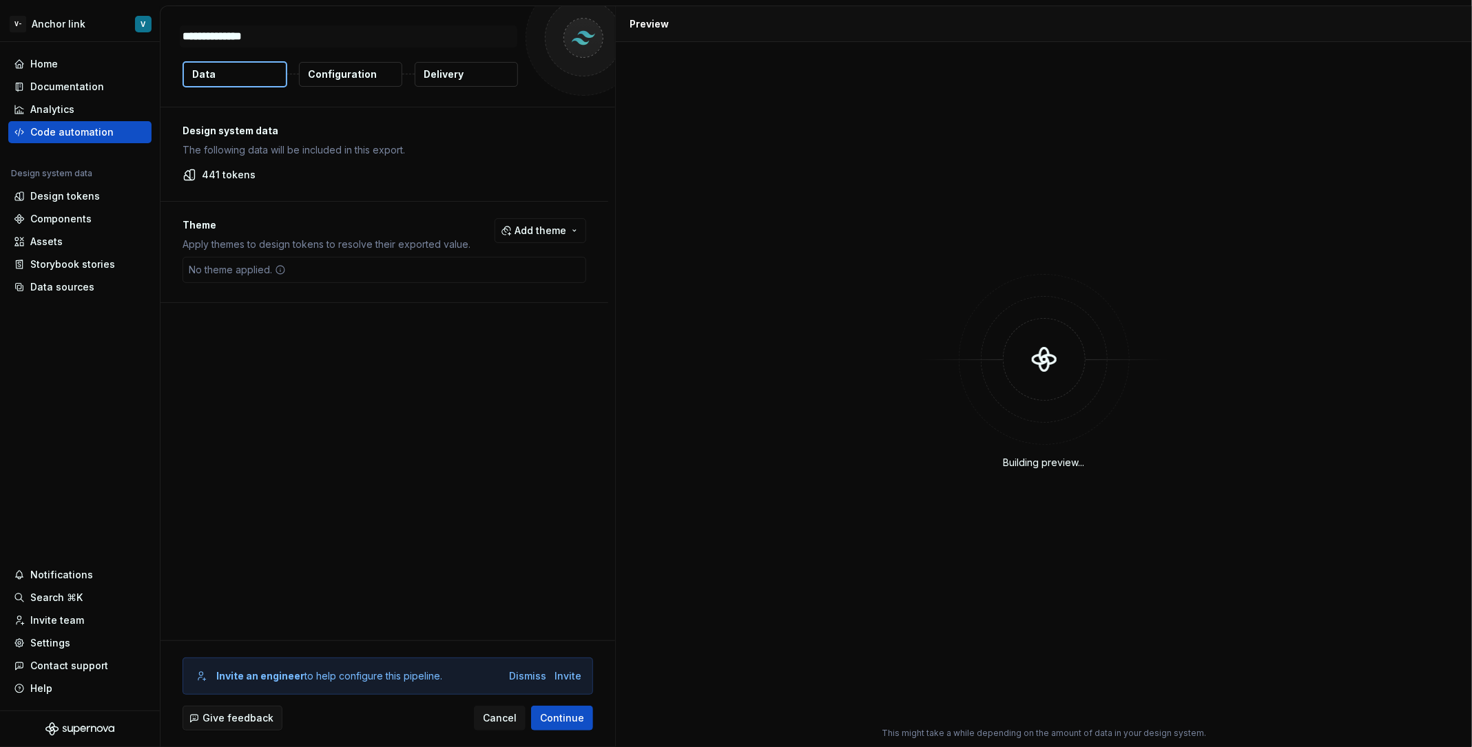
click at [359, 82] on button "Configuration" at bounding box center [350, 74] width 103 height 25
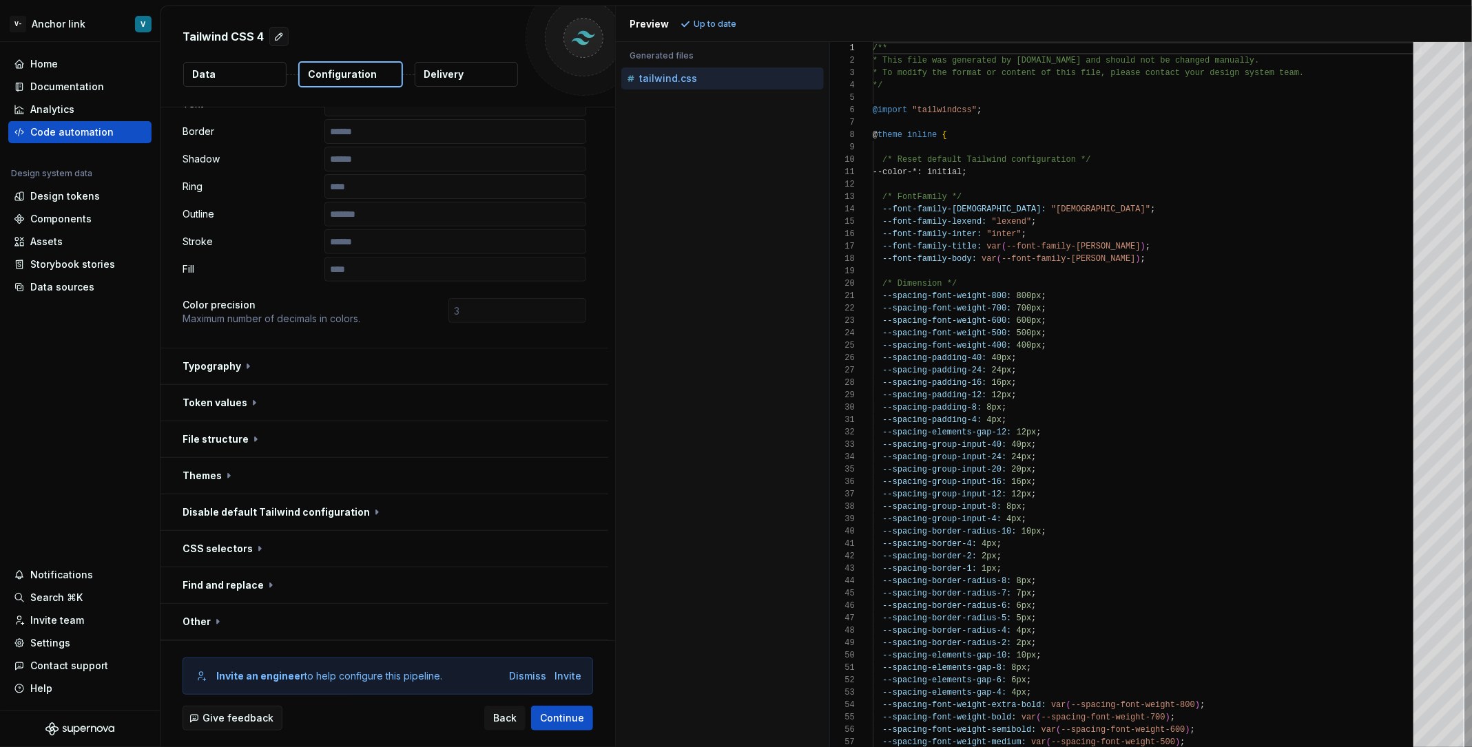
scroll to position [255, 0]
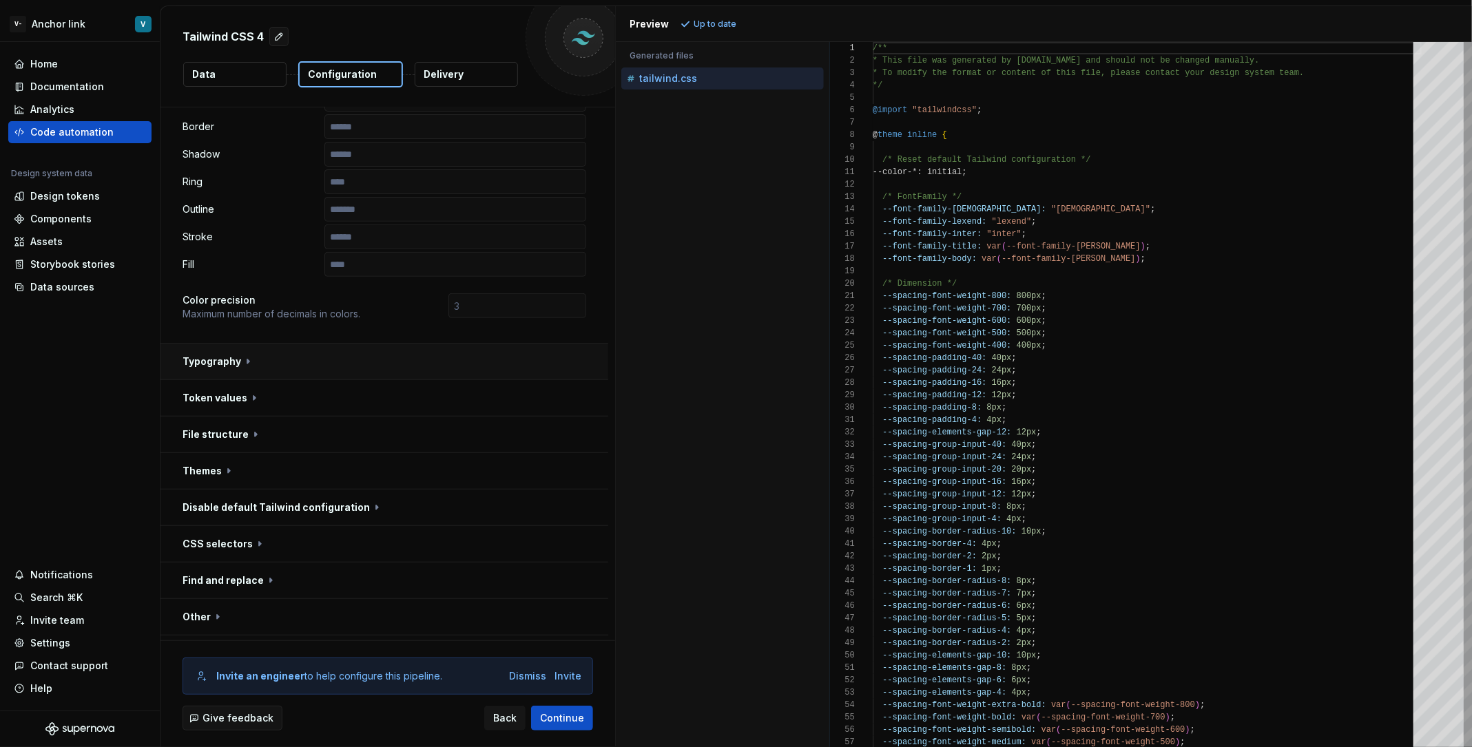
click at [334, 344] on button "button" at bounding box center [384, 362] width 448 height 36
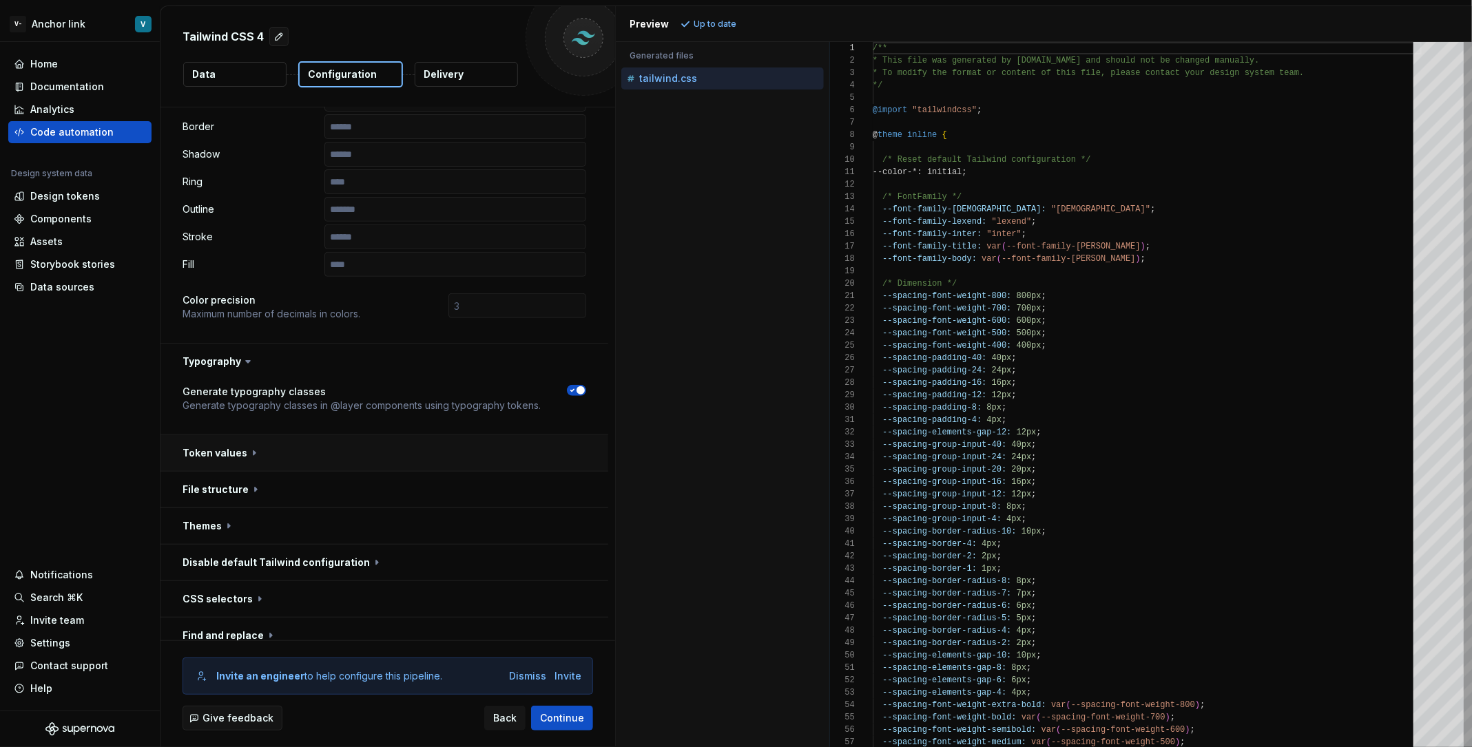
click at [336, 435] on button "button" at bounding box center [384, 453] width 448 height 36
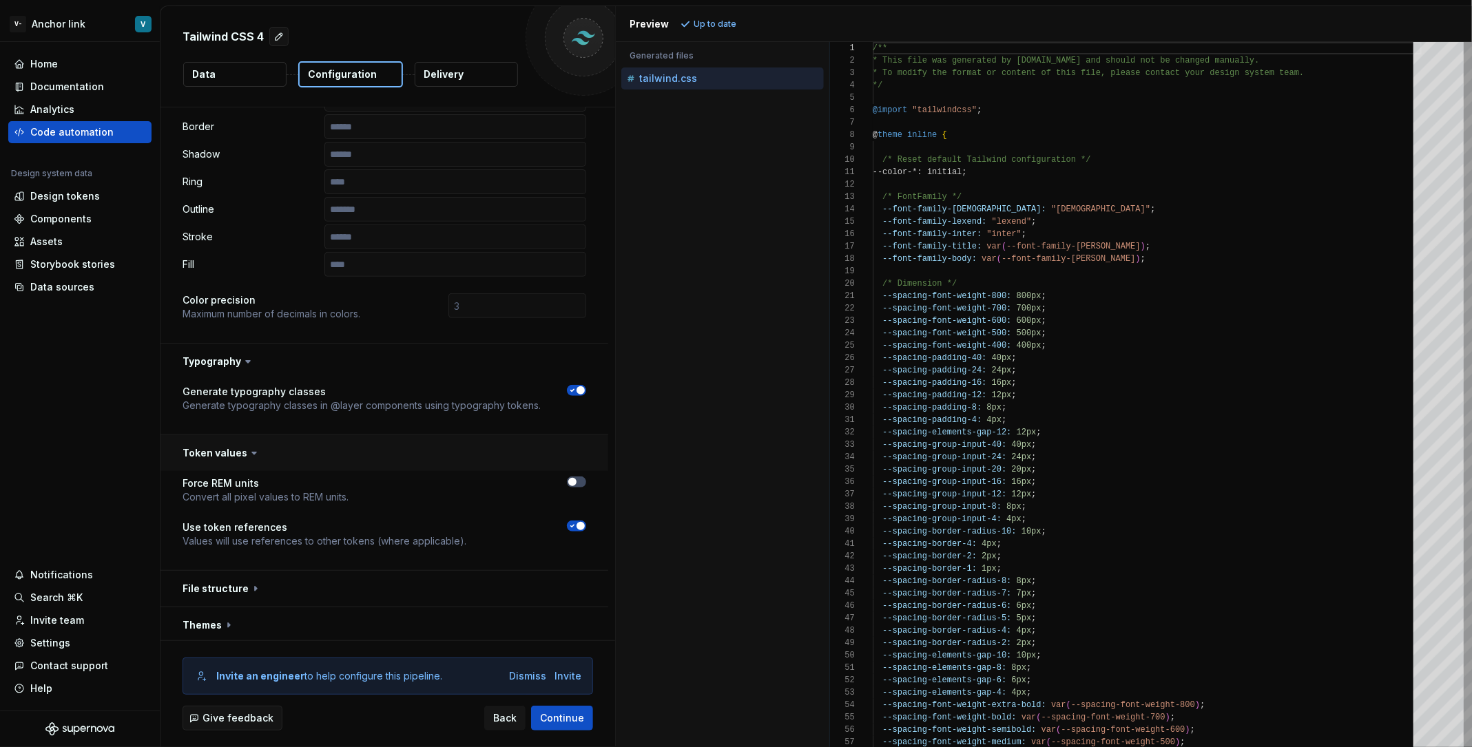
scroll to position [379, 0]
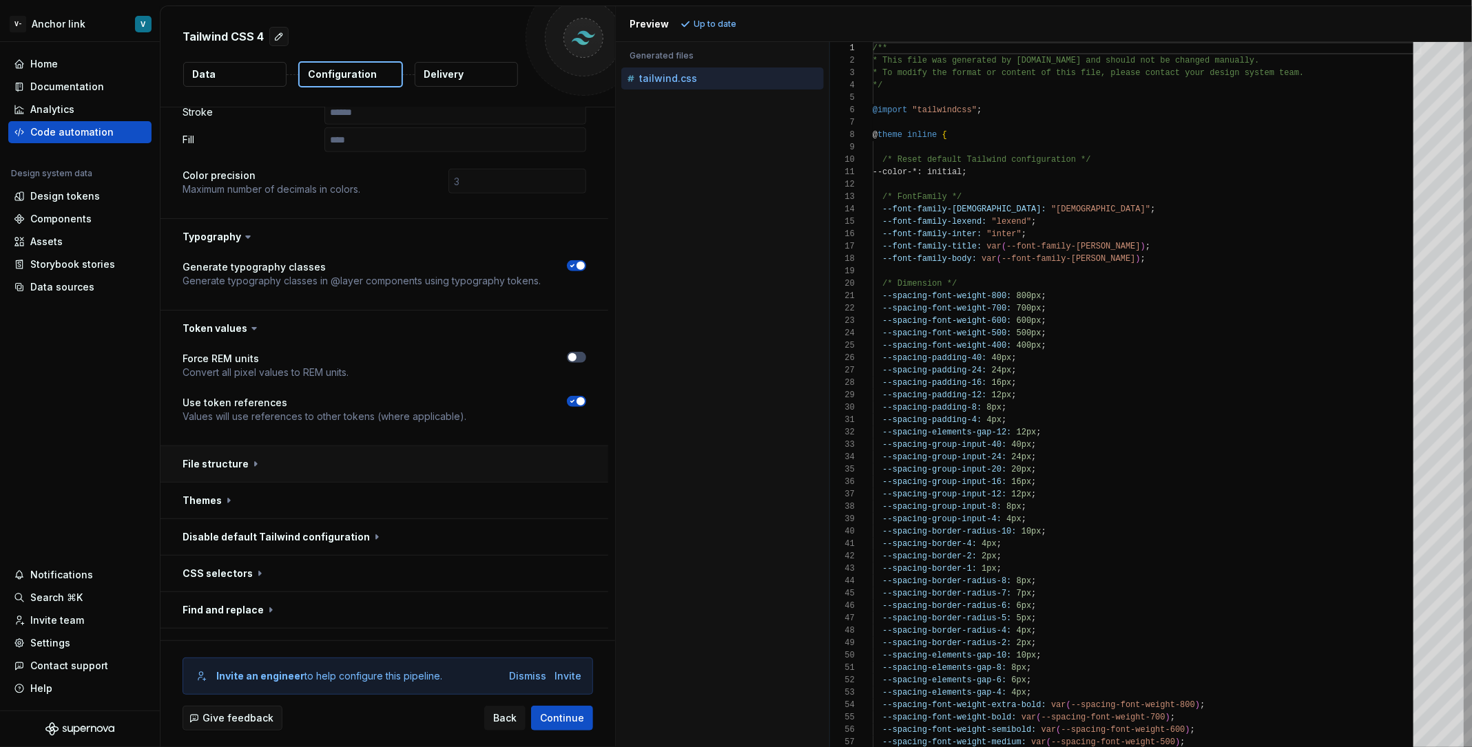
click at [333, 446] on button "button" at bounding box center [384, 464] width 448 height 36
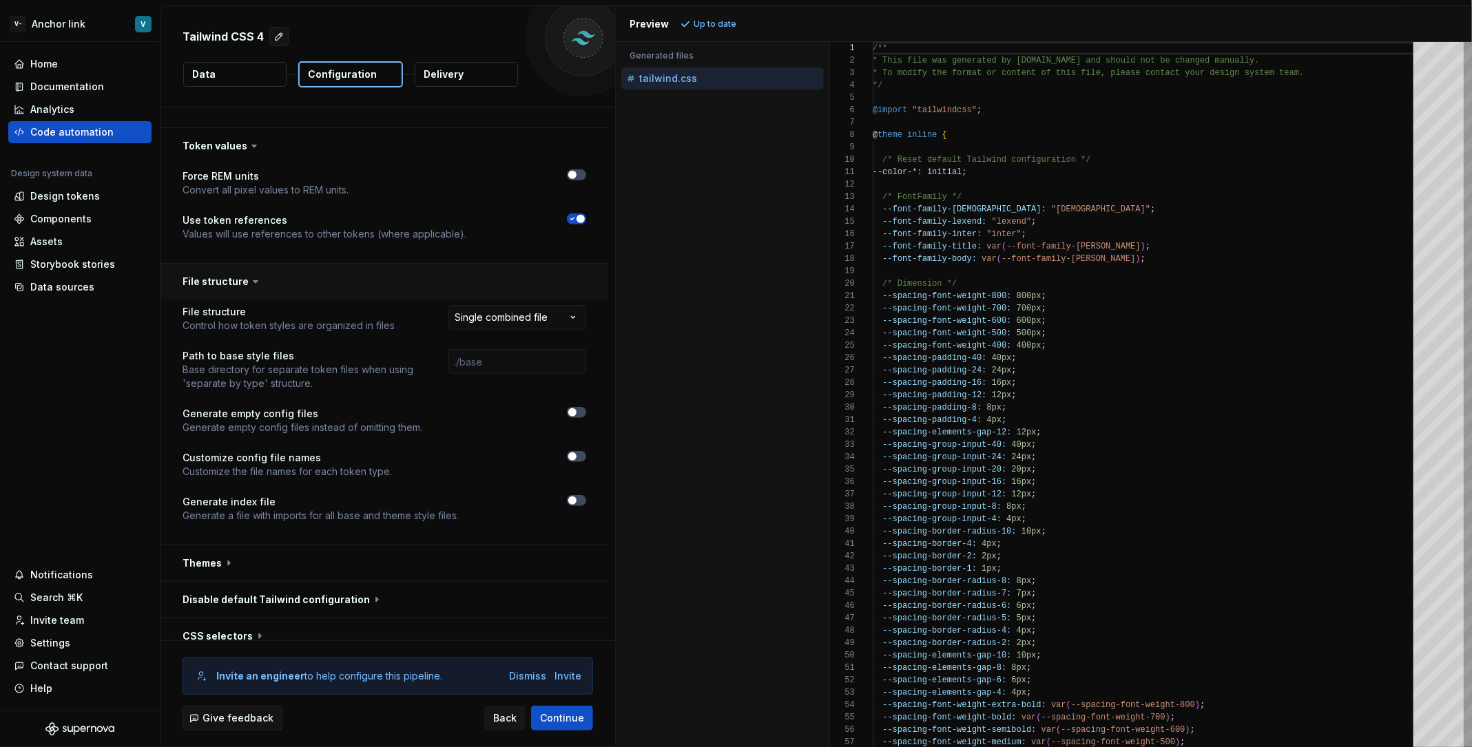
scroll to position [585, 0]
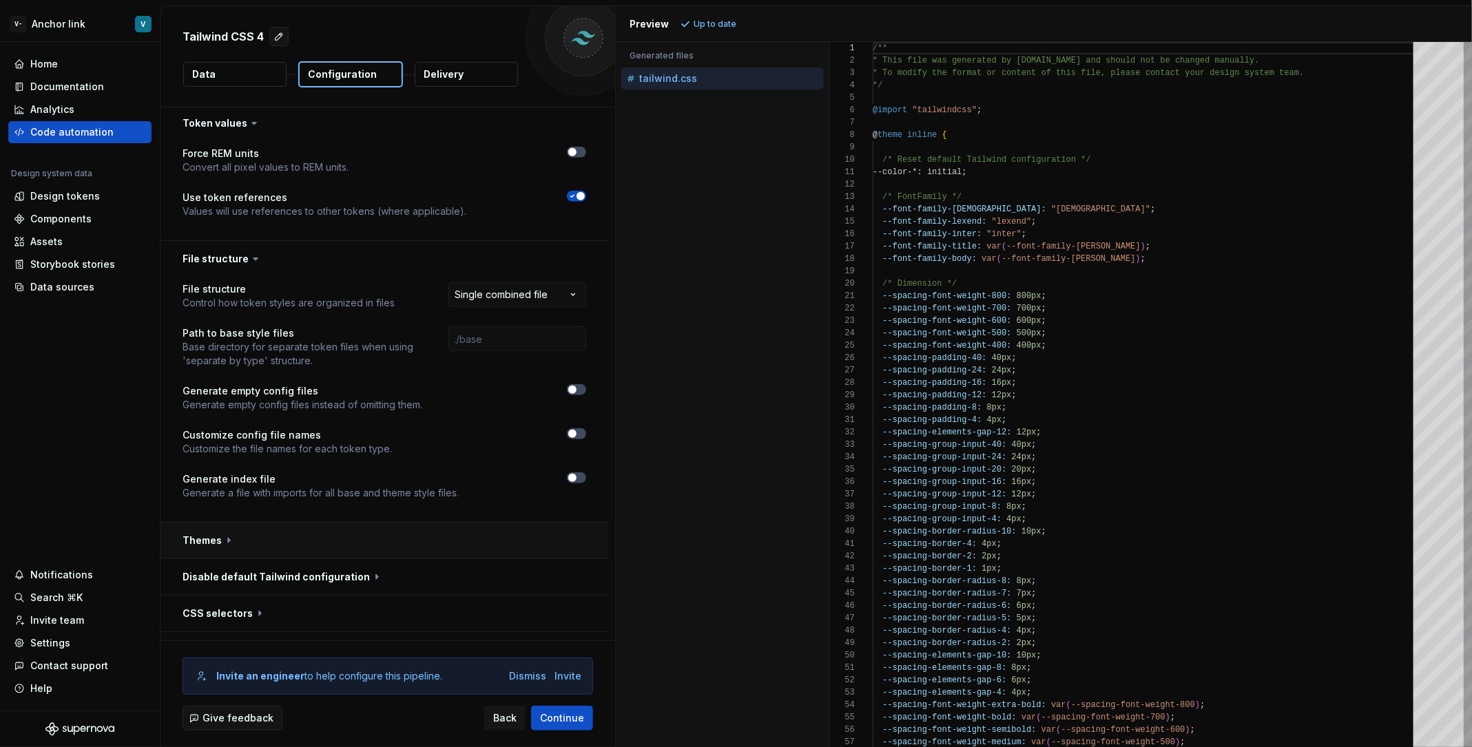
click at [348, 523] on button "button" at bounding box center [384, 541] width 448 height 36
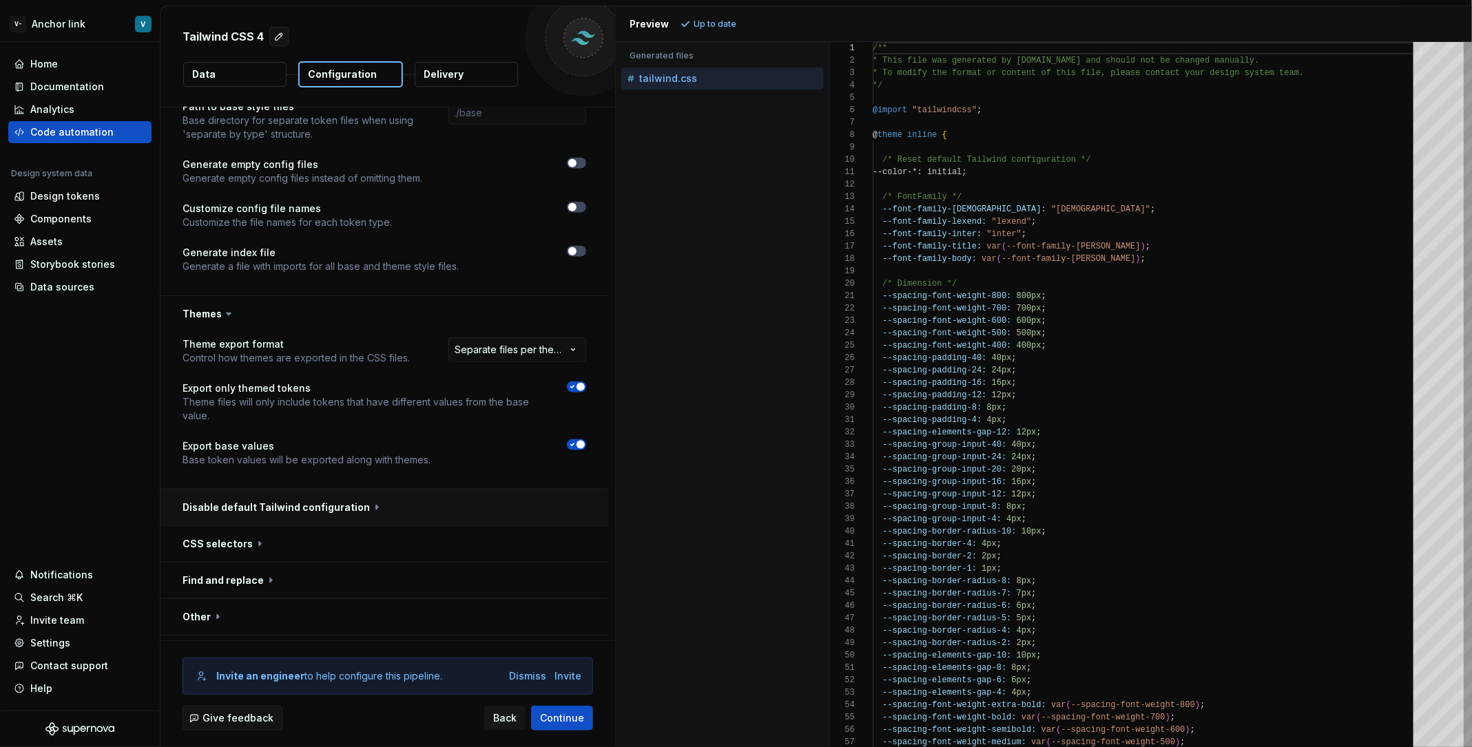
click at [362, 490] on button "button" at bounding box center [384, 508] width 448 height 36
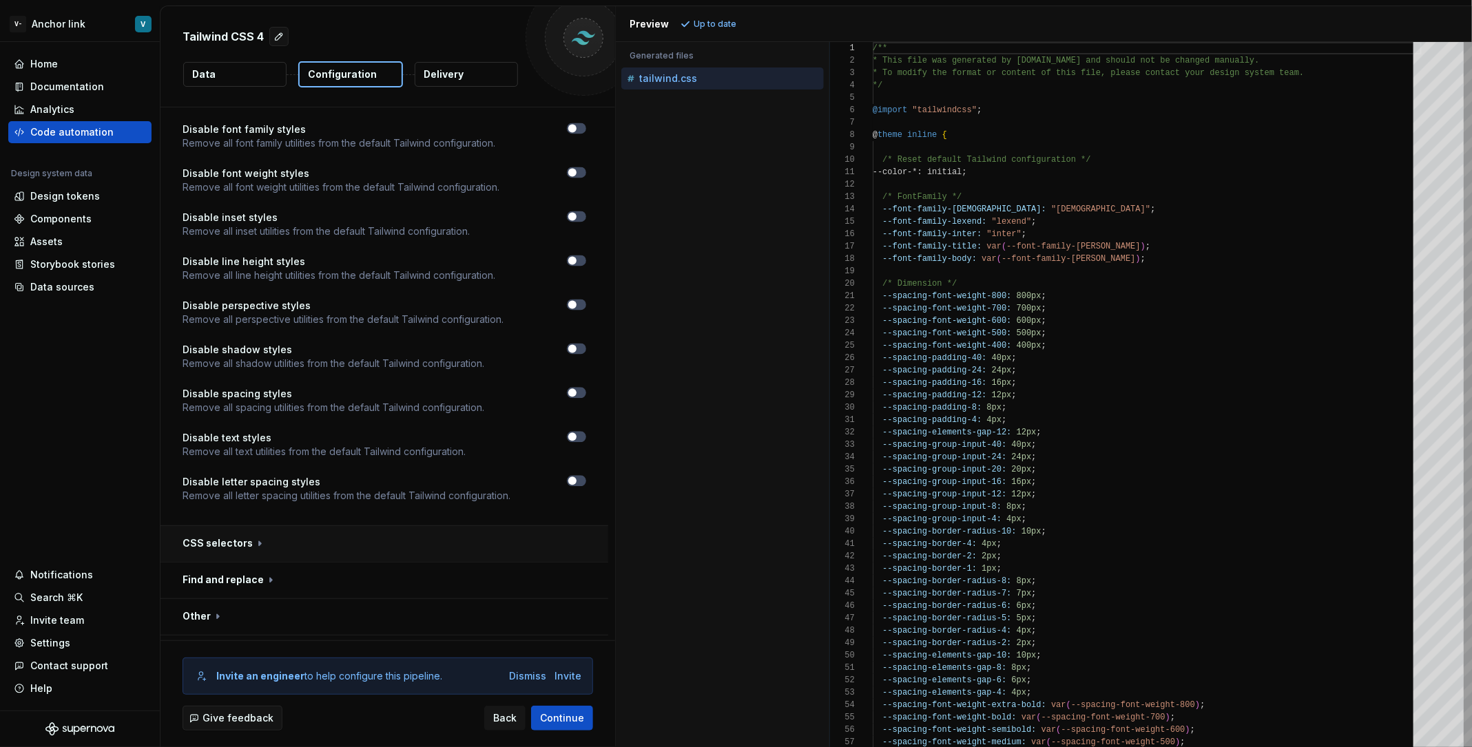
click at [317, 526] on button "button" at bounding box center [384, 544] width 448 height 36
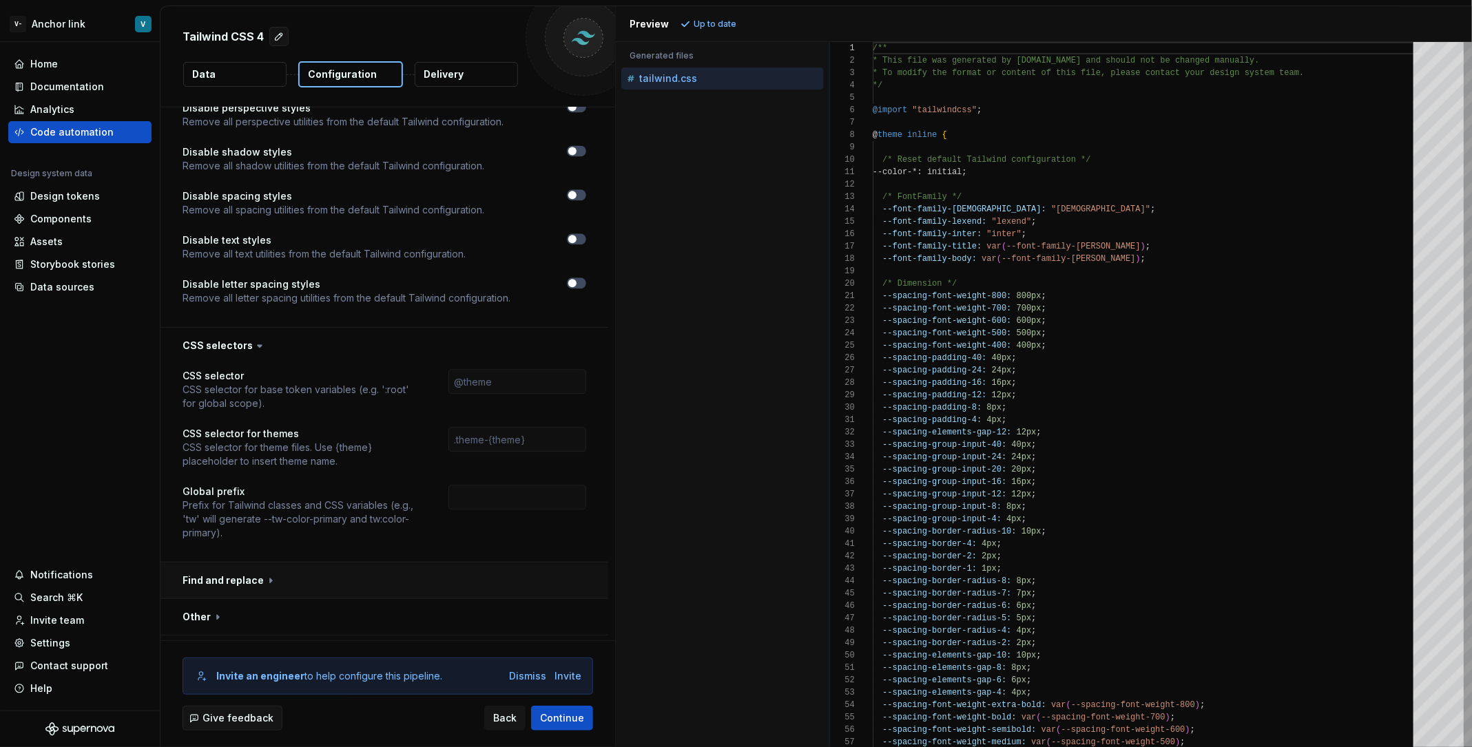
click at [310, 563] on button "button" at bounding box center [384, 581] width 448 height 36
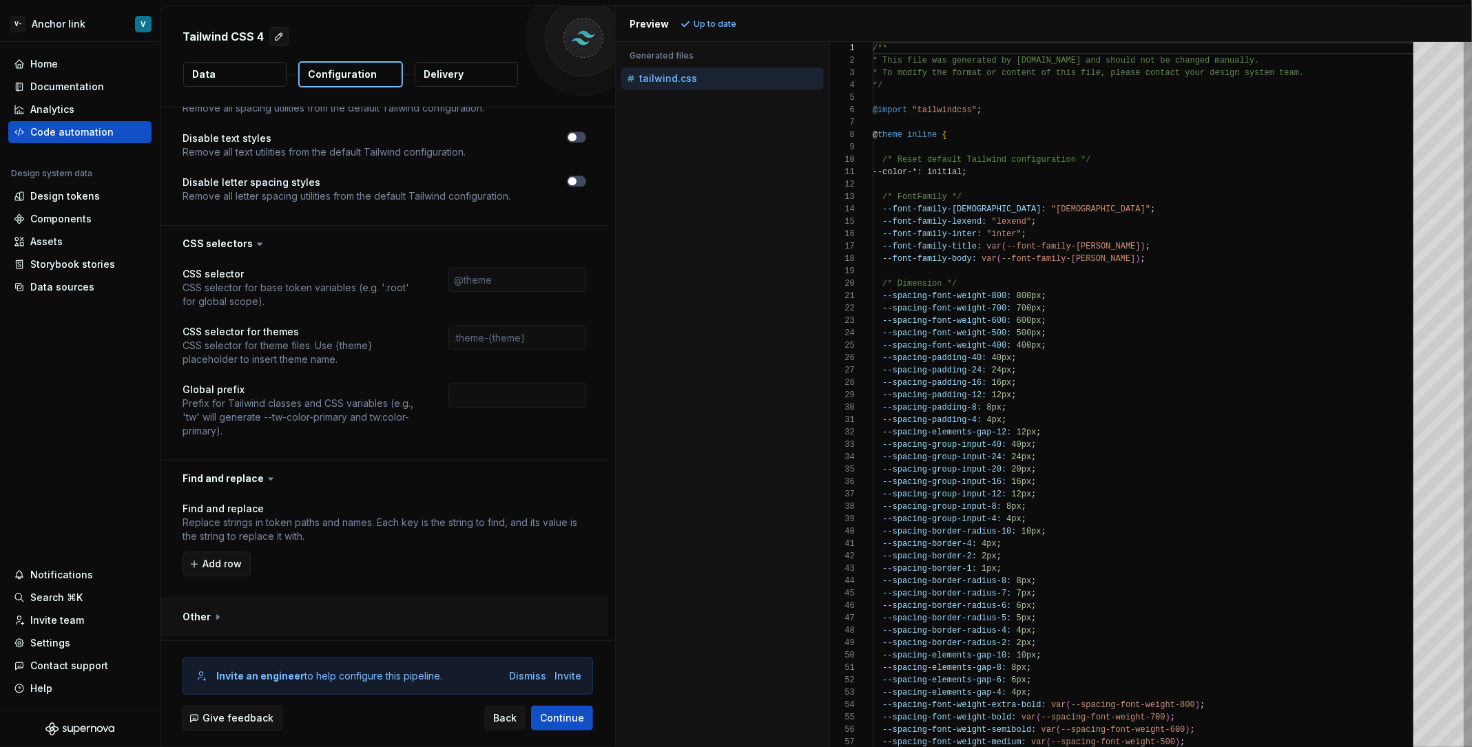
click at [315, 599] on button "button" at bounding box center [384, 617] width 448 height 36
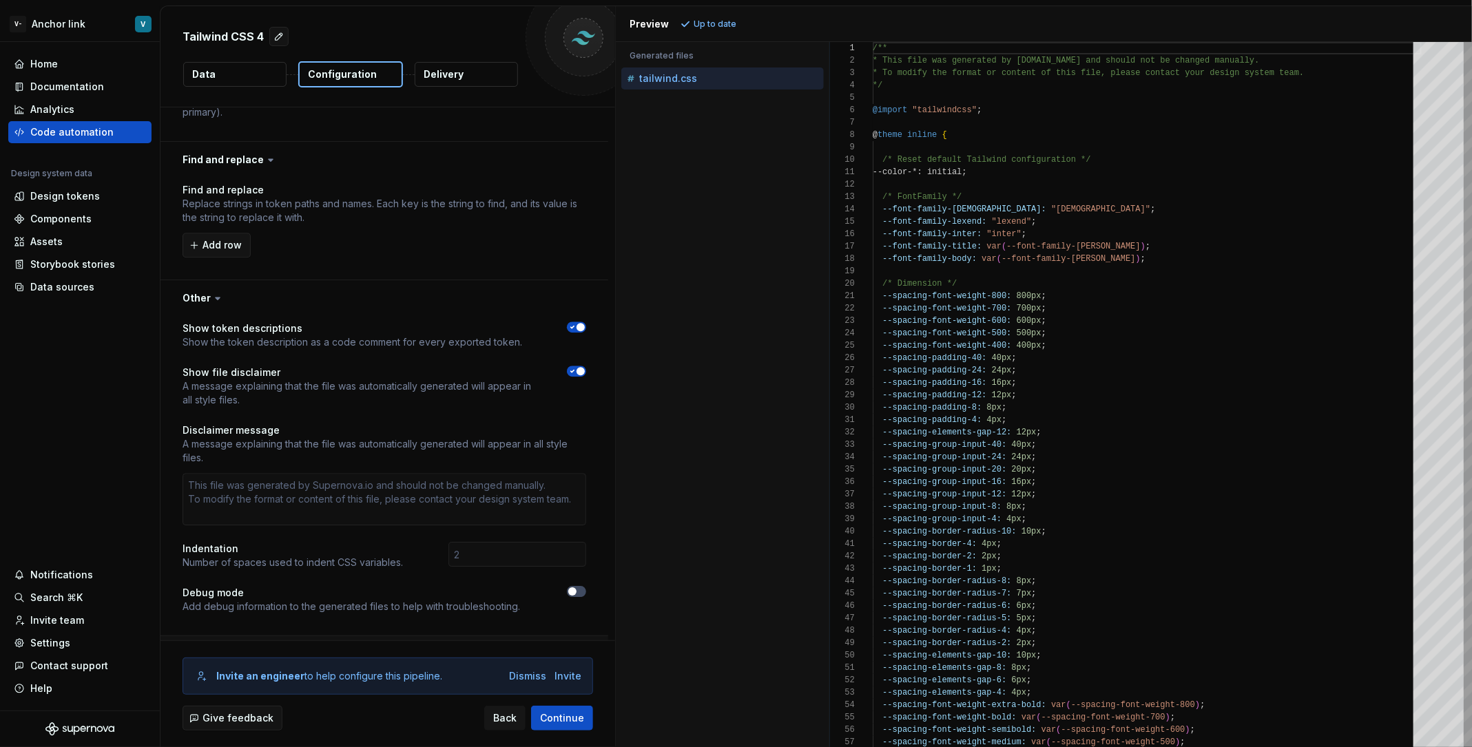
click at [320, 636] on button "button" at bounding box center [384, 654] width 448 height 36
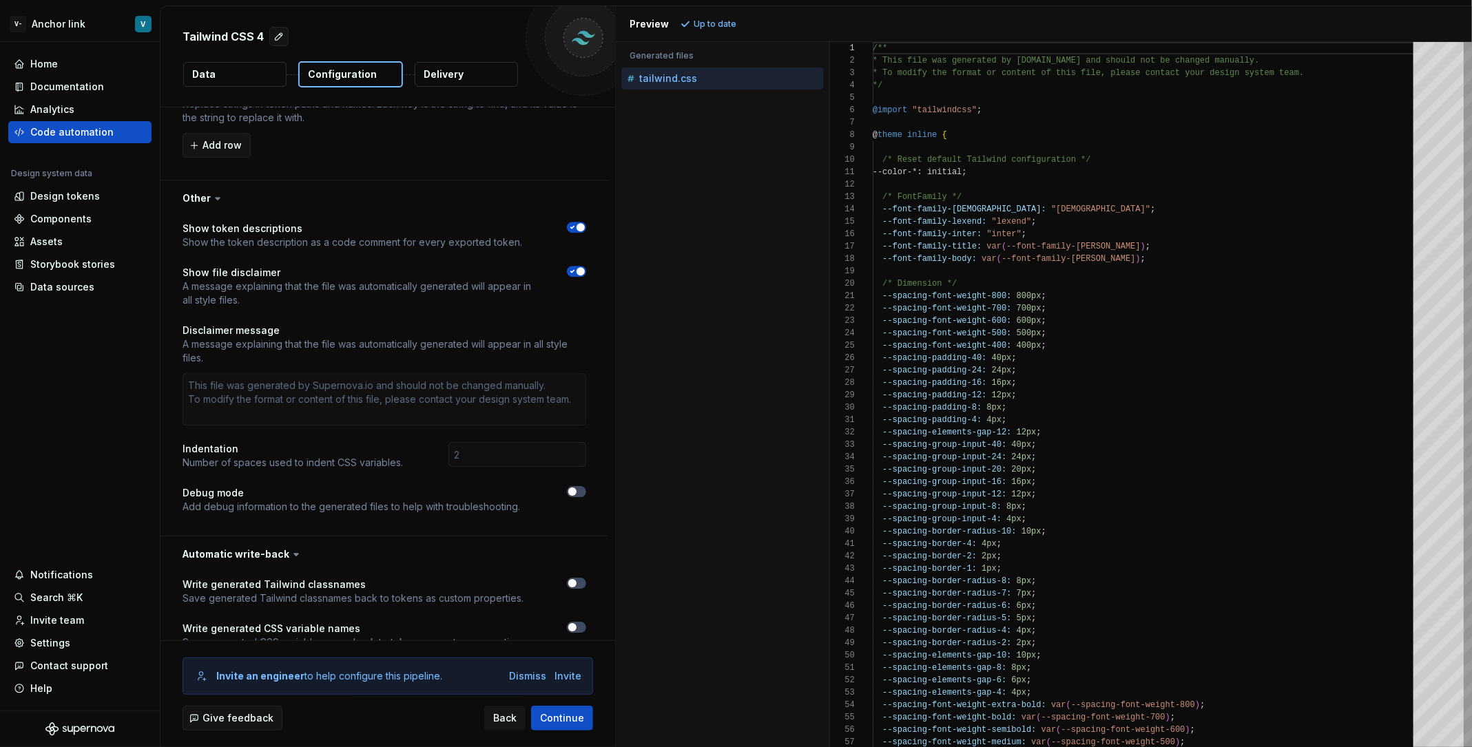
click at [579, 578] on div at bounding box center [567, 592] width 38 height 28
click at [586, 578] on button "button" at bounding box center [576, 583] width 19 height 11
click at [556, 622] on input "text" at bounding box center [517, 634] width 138 height 25
click at [333, 636] on p "Name of the custom property where generated Tailwind classnames will be saved." at bounding box center [302, 650] width 241 height 28
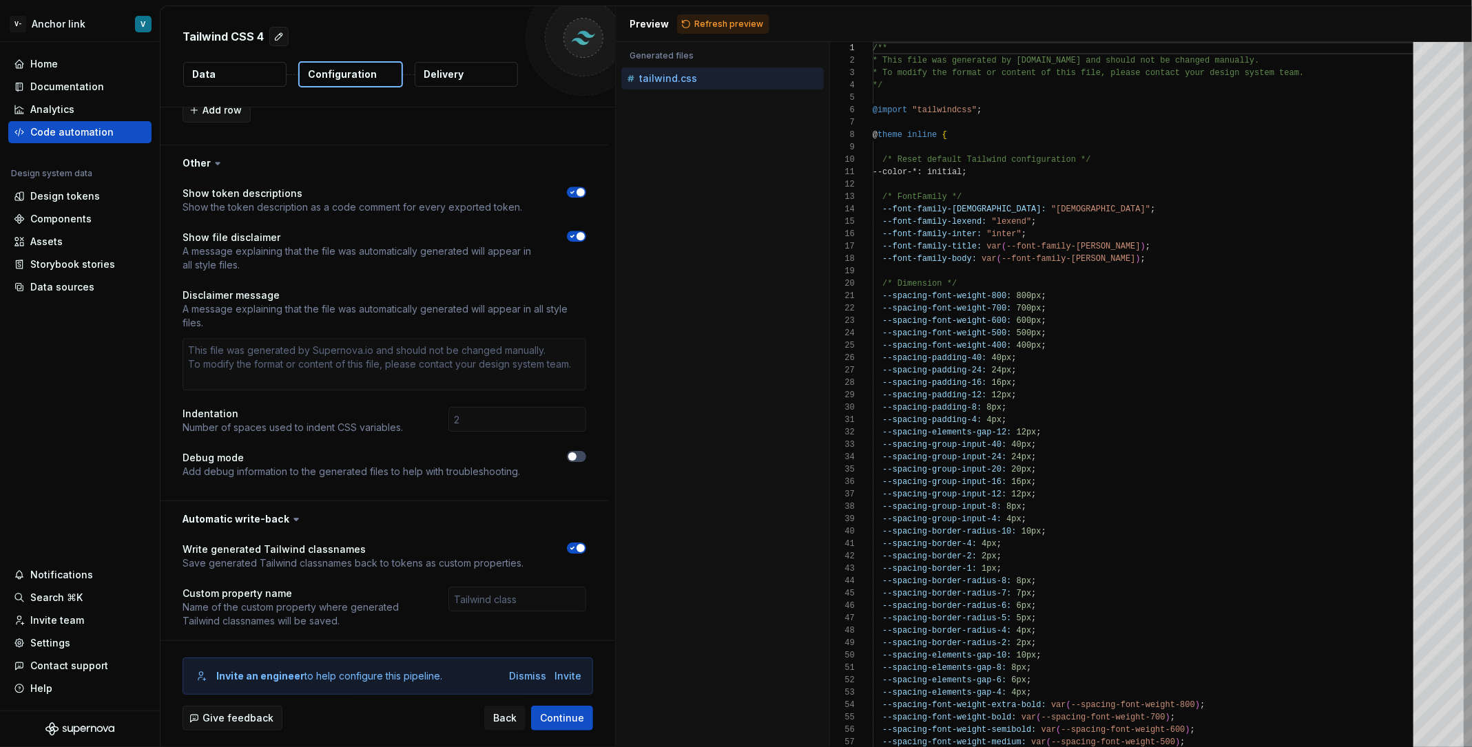
scroll to position [2348, 0]
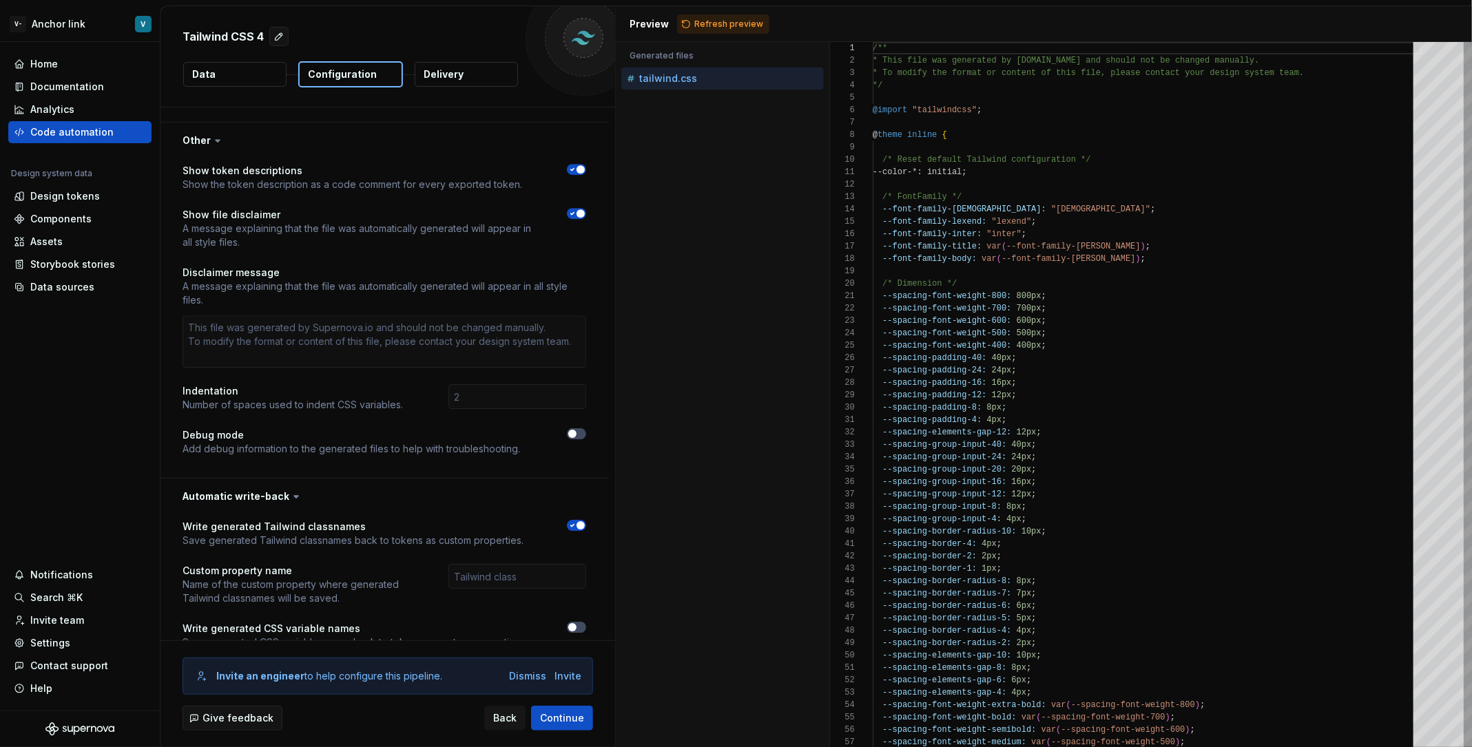
click at [578, 521] on icon "button" at bounding box center [572, 525] width 11 height 8
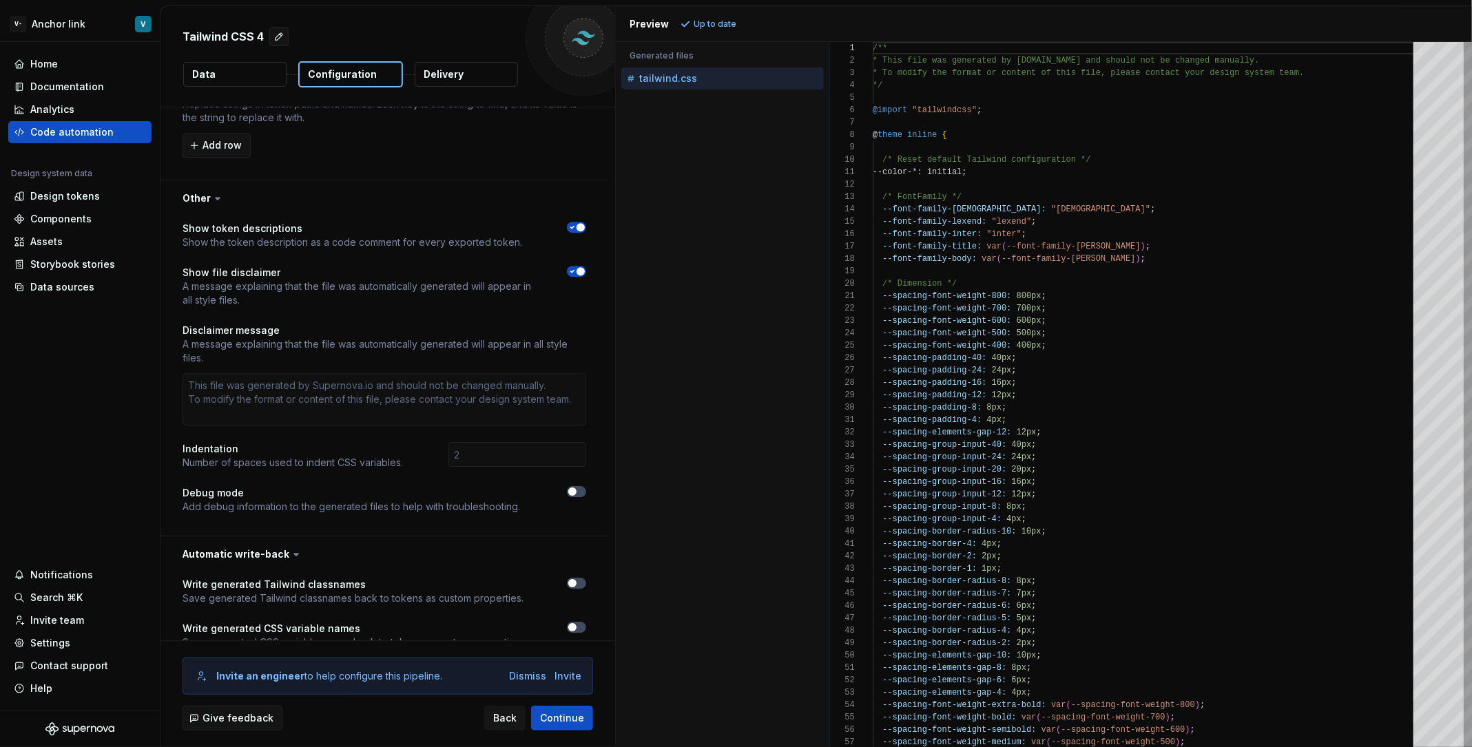
type textarea "*"
click at [101, 293] on div "Data sources" at bounding box center [80, 287] width 132 height 14
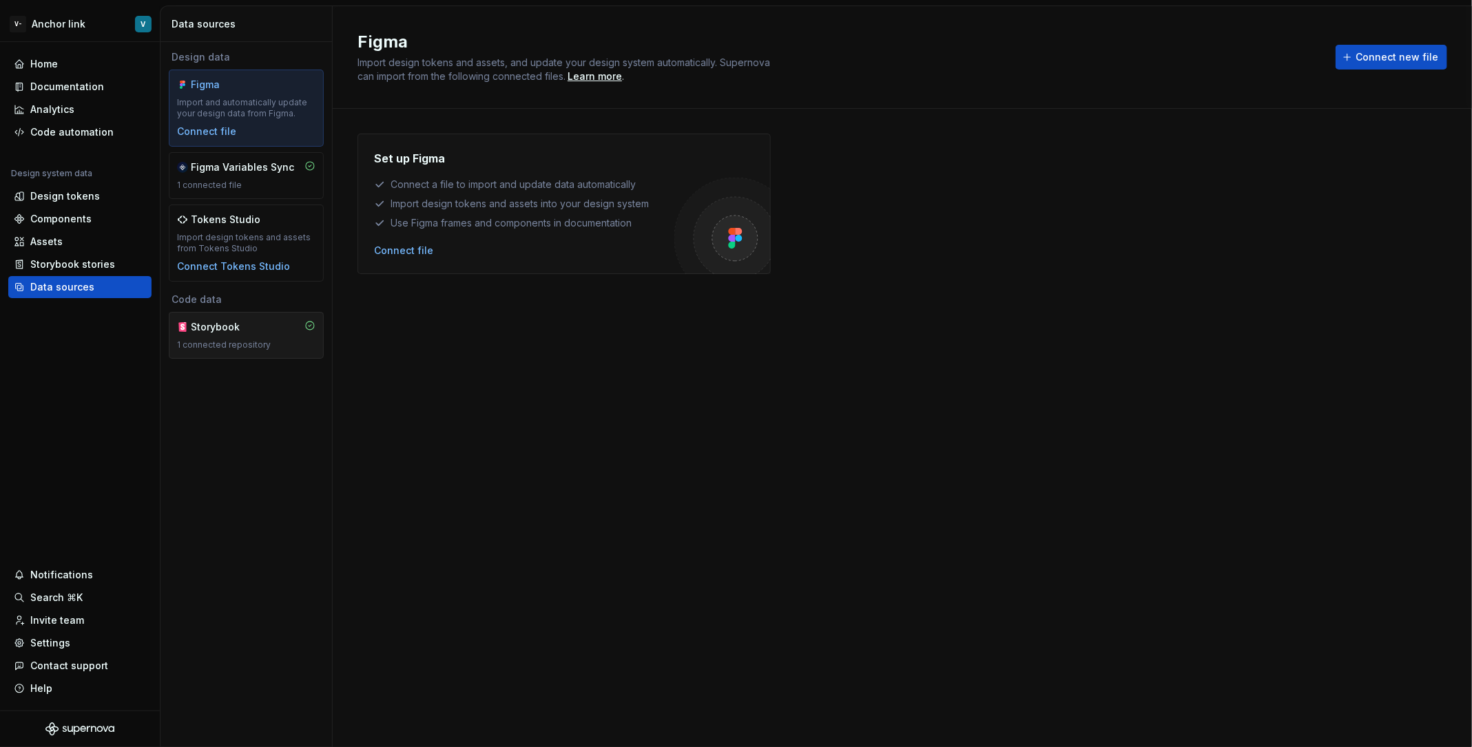
click at [219, 335] on div "Storybook 1 connected repository" at bounding box center [246, 335] width 138 height 30
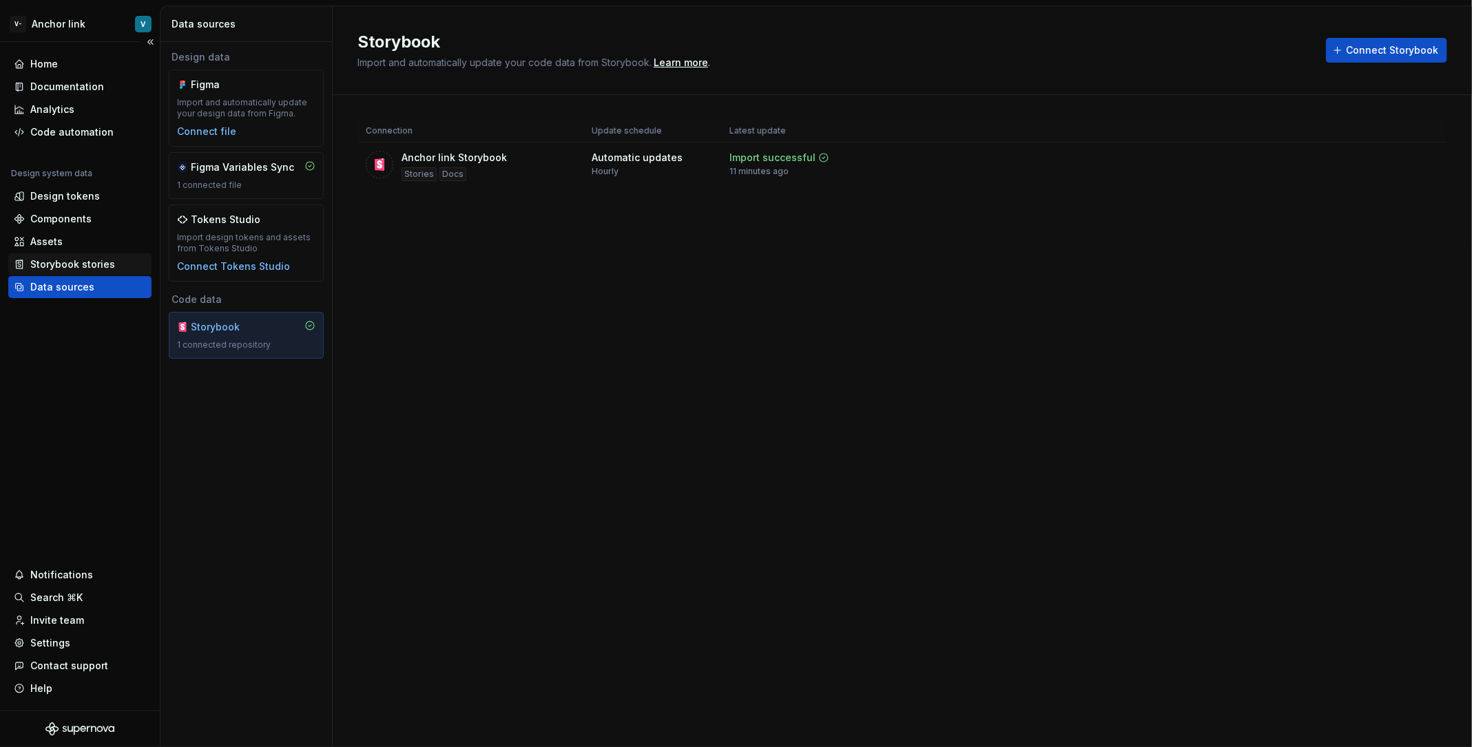
click at [92, 266] on div "Storybook stories" at bounding box center [72, 265] width 85 height 14
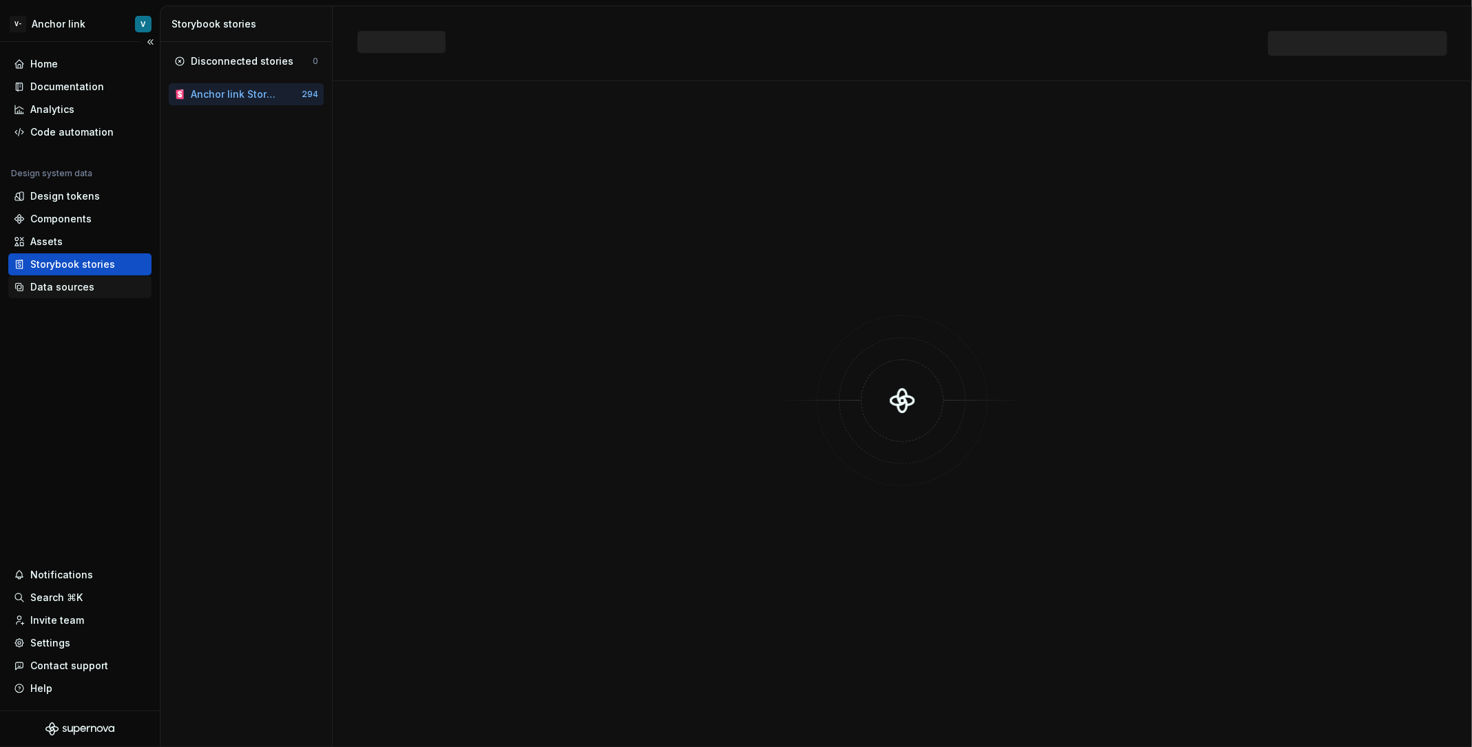
click at [43, 295] on div "Data sources" at bounding box center [79, 287] width 143 height 22
